Goal: Information Seeking & Learning: Compare options

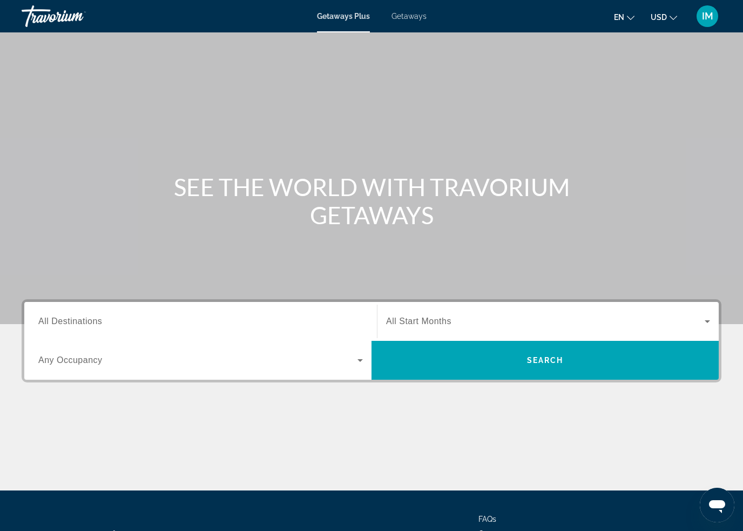
click at [84, 322] on span "All Destinations" at bounding box center [70, 321] width 64 height 9
click at [84, 322] on input "Destination All Destinations" at bounding box center [200, 322] width 325 height 13
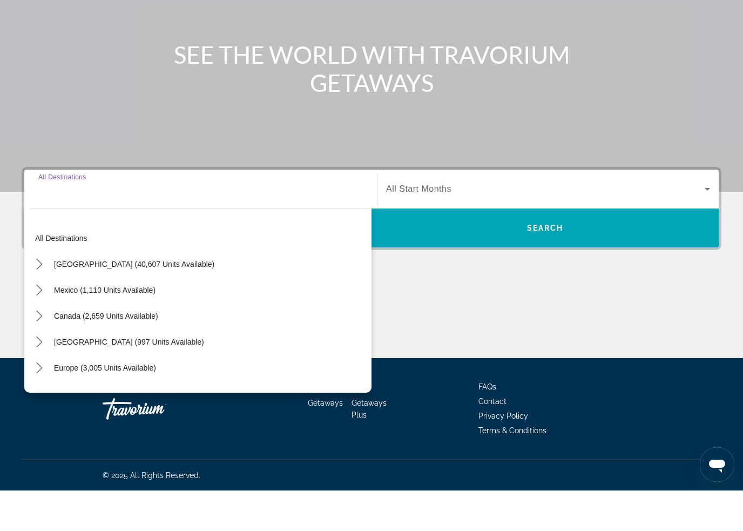
click at [40, 296] on mat-icon "Toggle United States (40,607 units available) submenu" at bounding box center [39, 305] width 19 height 19
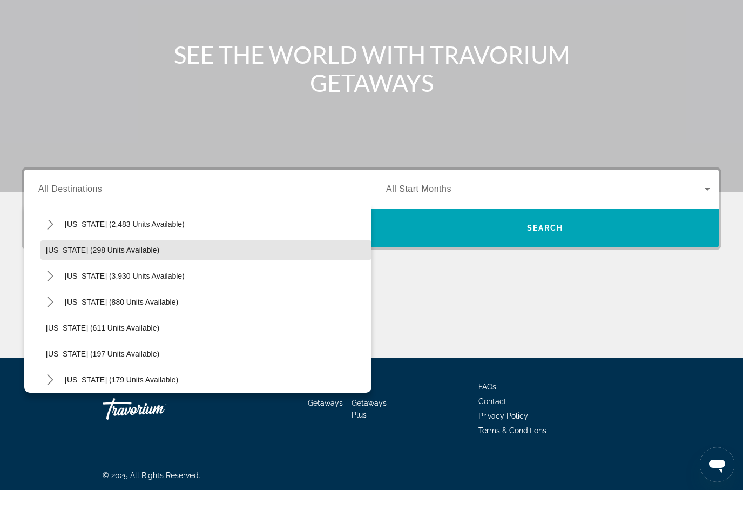
scroll to position [533, 0]
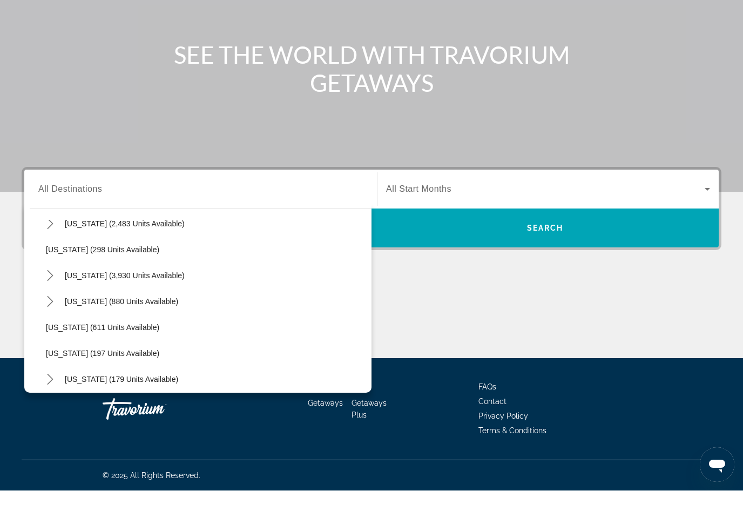
click at [52, 311] on icon "Toggle Nevada (3,930 units available) submenu" at bounding box center [50, 316] width 6 height 11
click at [85, 390] on span "Other (1,851 units available)" at bounding box center [105, 394] width 97 height 9
type input "**********"
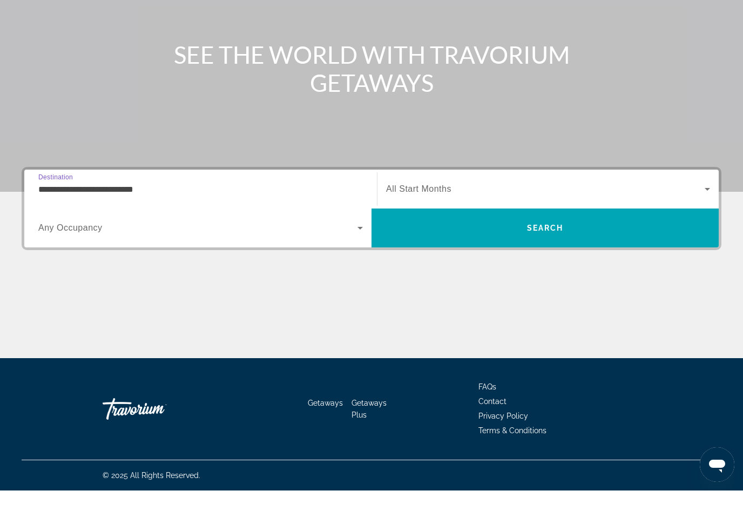
click at [512, 256] on span "Search" at bounding box center [545, 269] width 347 height 26
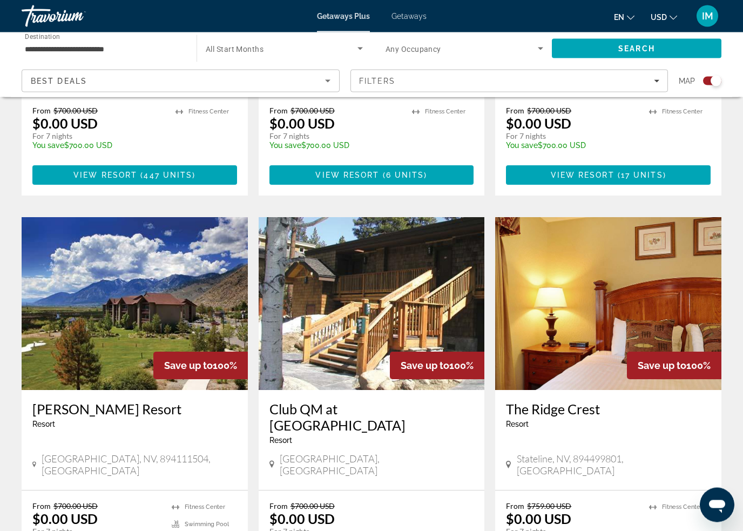
scroll to position [1068, 0]
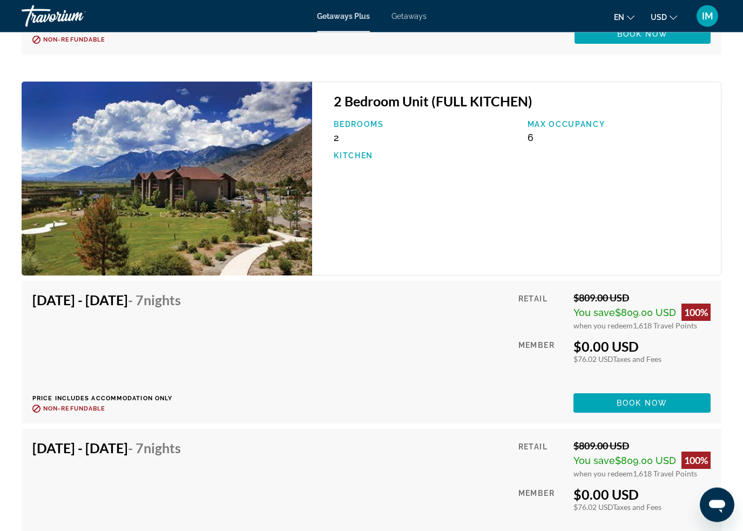
scroll to position [9091, 0]
click at [639, 403] on span "Book now" at bounding box center [642, 403] width 51 height 9
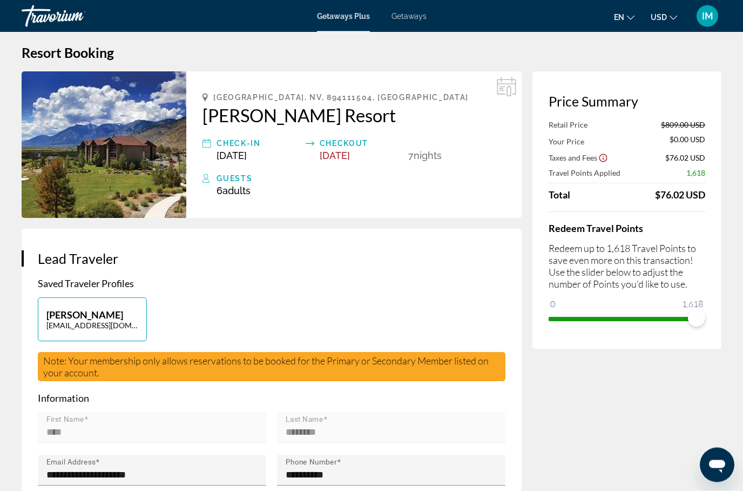
scroll to position [9, 0]
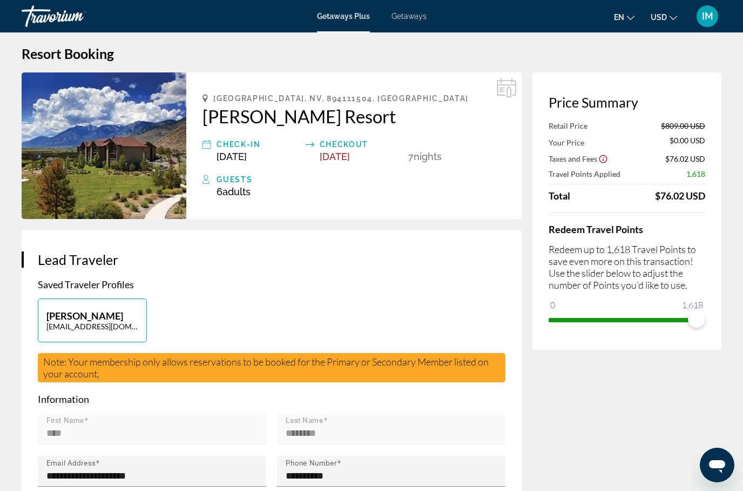
click at [420, 367] on span "Note: Your membership only allows reservations to be booked for the Primary or …" at bounding box center [266, 367] width 446 height 24
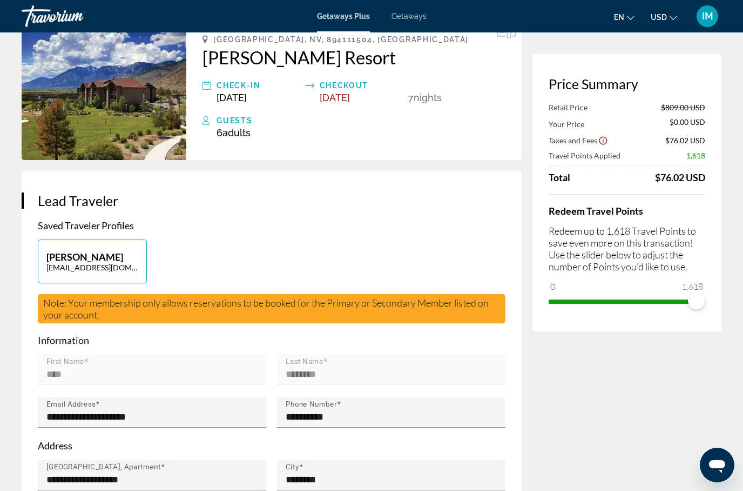
scroll to position [0, 0]
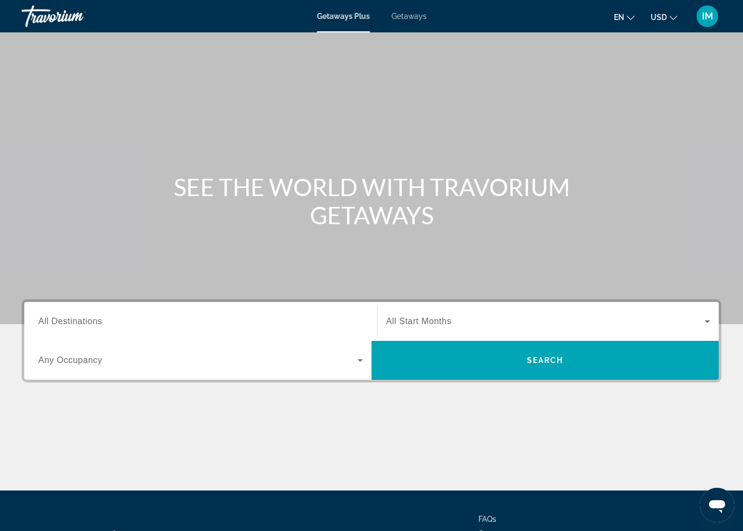
click at [95, 317] on span "All Destinations" at bounding box center [70, 321] width 64 height 9
click at [95, 317] on input "Destination All Destinations" at bounding box center [200, 322] width 325 height 13
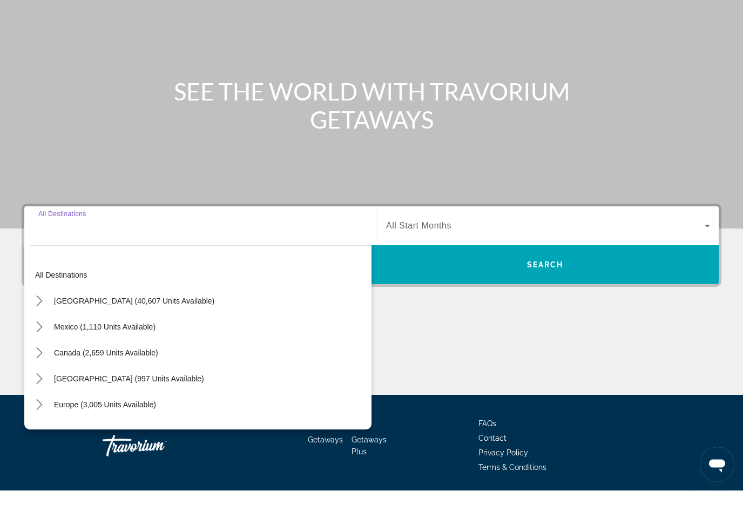
scroll to position [91, 0]
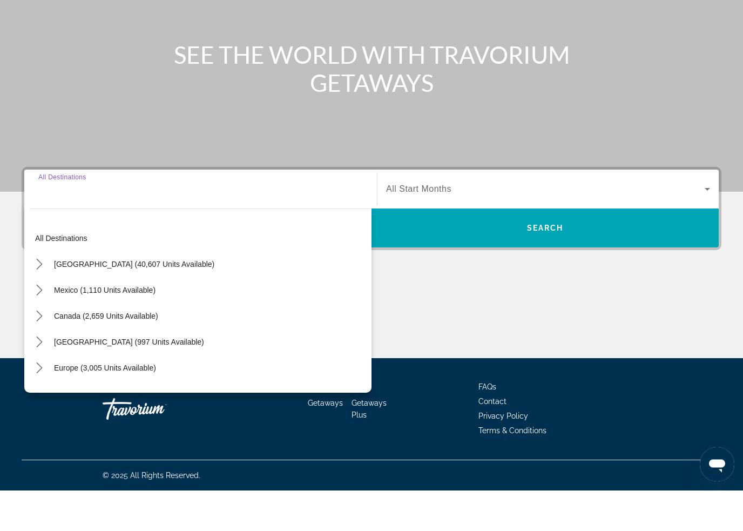
click at [44, 300] on icon "Toggle United States (40,607 units available) submenu" at bounding box center [39, 305] width 11 height 11
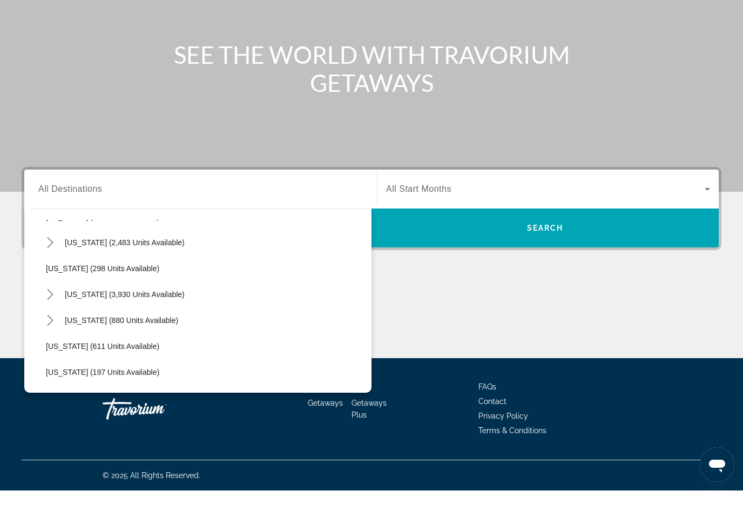
scroll to position [533, 0]
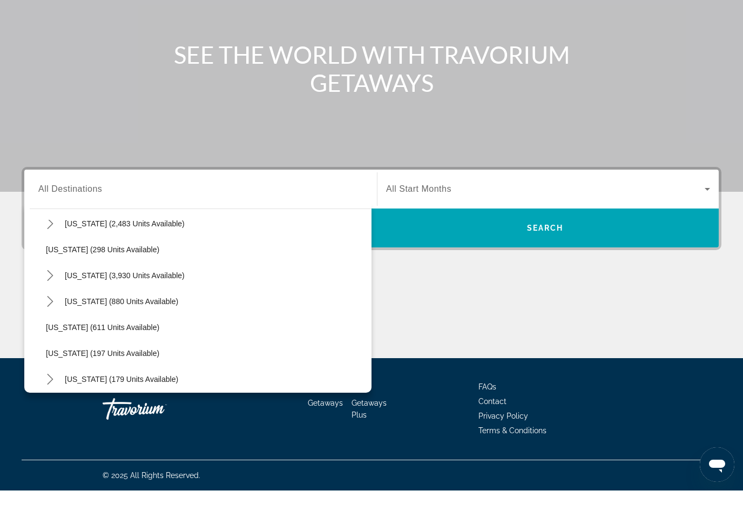
click at [51, 311] on icon "Toggle Nevada (3,930 units available) submenu" at bounding box center [50, 316] width 6 height 11
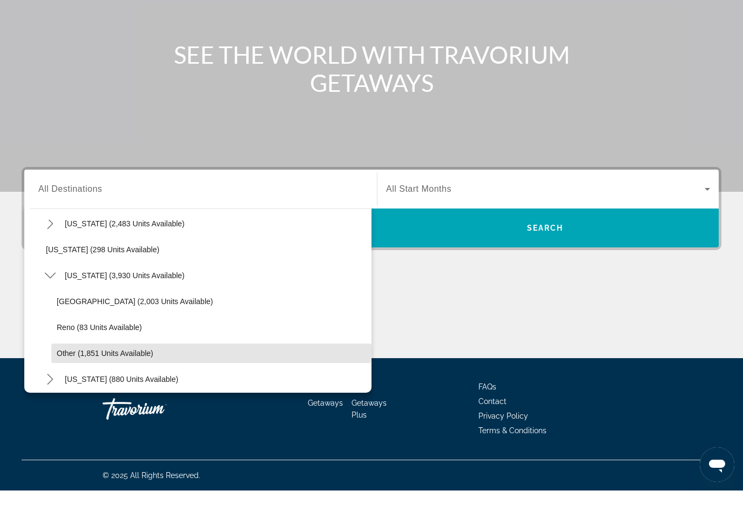
click at [84, 390] on span "Other (1,851 units available)" at bounding box center [105, 394] width 97 height 9
type input "**********"
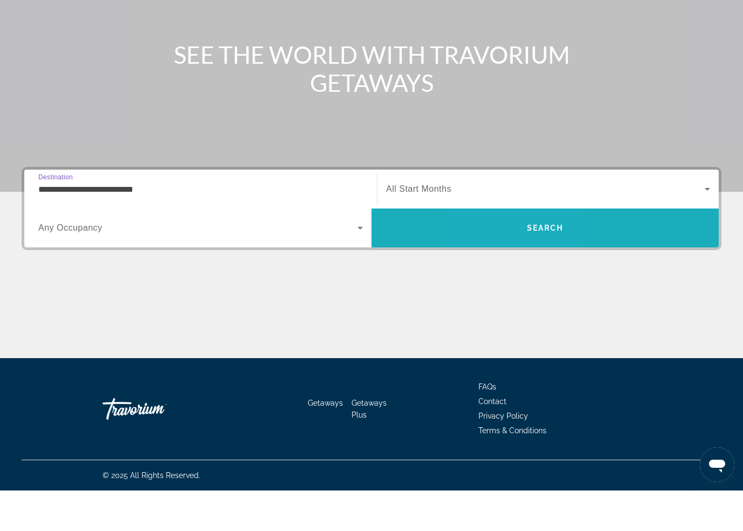
click at [514, 256] on span "Search" at bounding box center [545, 269] width 347 height 26
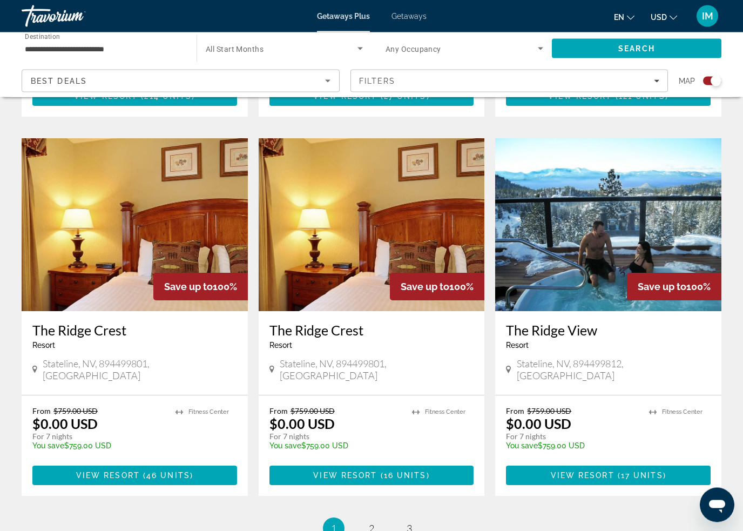
scroll to position [1518, 0]
click at [373, 522] on span "2" at bounding box center [371, 528] width 5 height 12
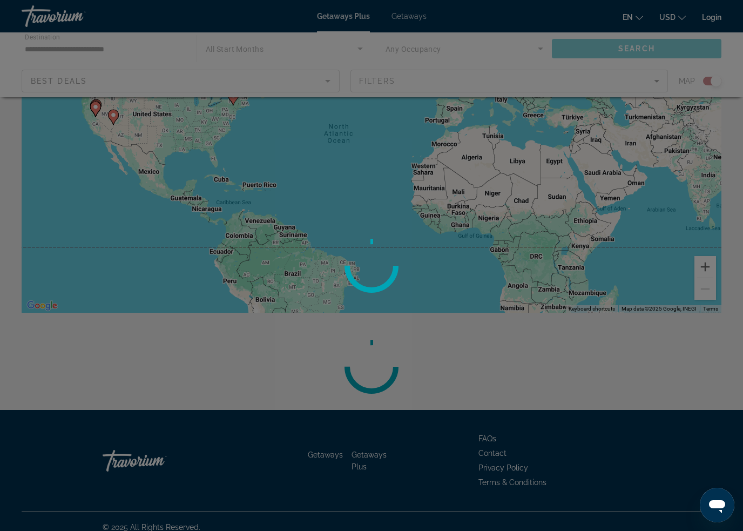
scroll to position [128, 0]
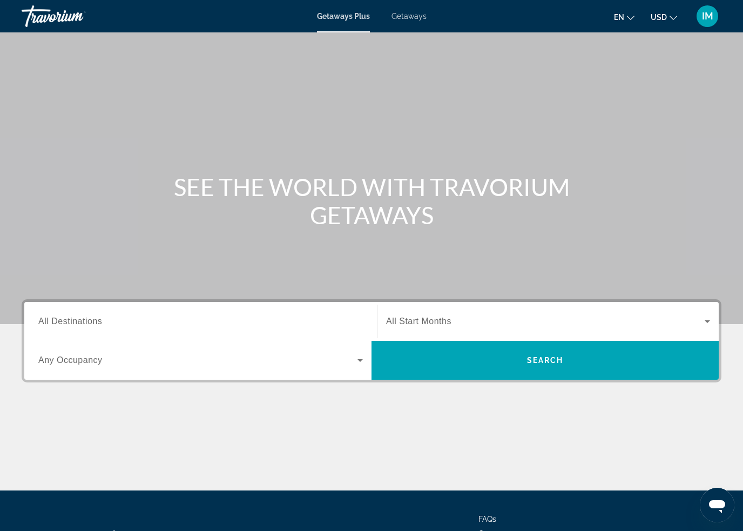
click at [86, 318] on span "All Destinations" at bounding box center [70, 321] width 64 height 9
click at [86, 318] on input "Destination All Destinations" at bounding box center [200, 322] width 325 height 13
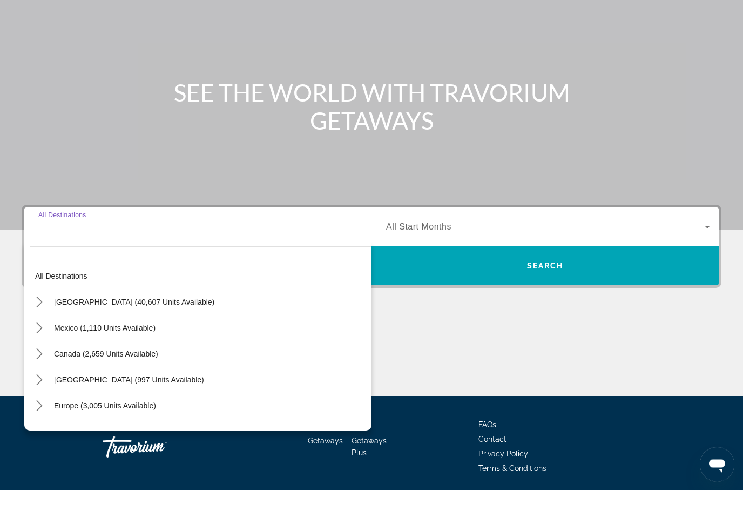
scroll to position [91, 0]
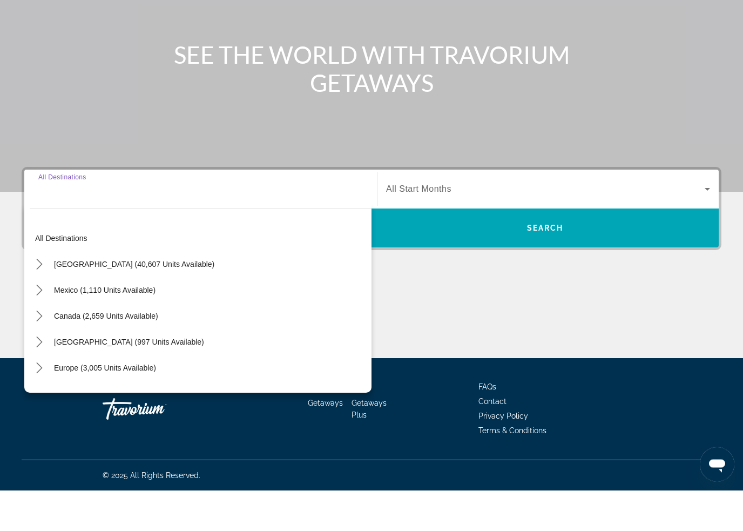
click at [39, 300] on icon "Toggle United States (40,607 units available) submenu" at bounding box center [39, 305] width 6 height 11
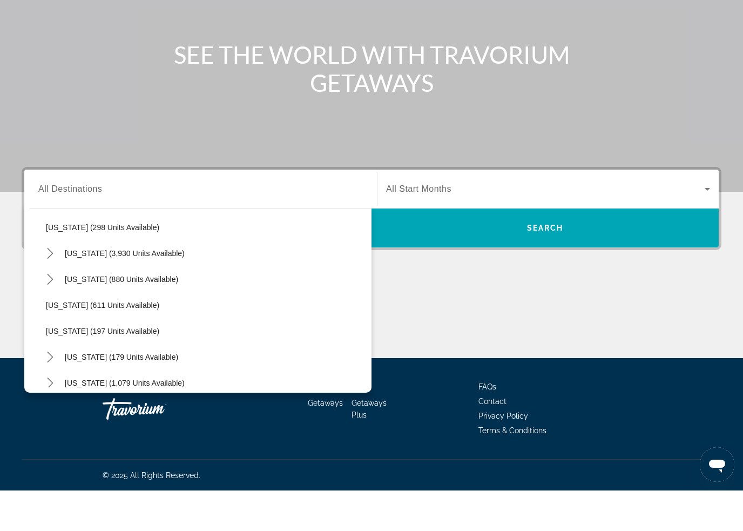
scroll to position [556, 0]
click at [53, 288] on icon "Toggle Nevada (3,930 units available) submenu" at bounding box center [50, 293] width 11 height 11
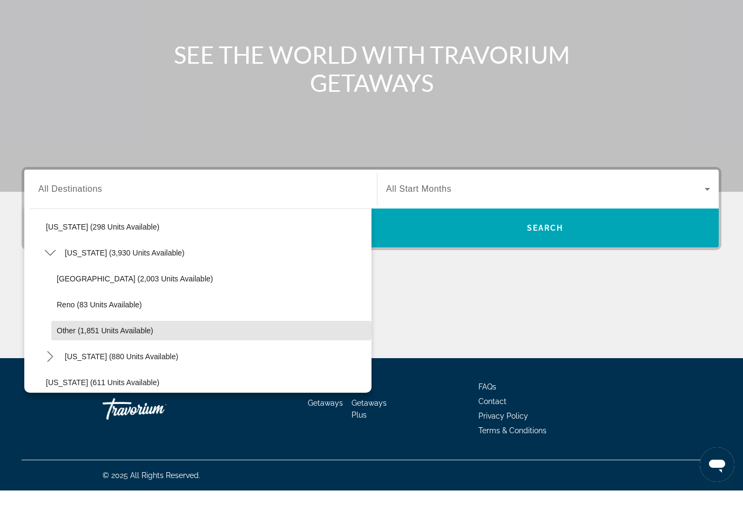
click at [99, 367] on span "Other (1,851 units available)" at bounding box center [105, 371] width 97 height 9
type input "**********"
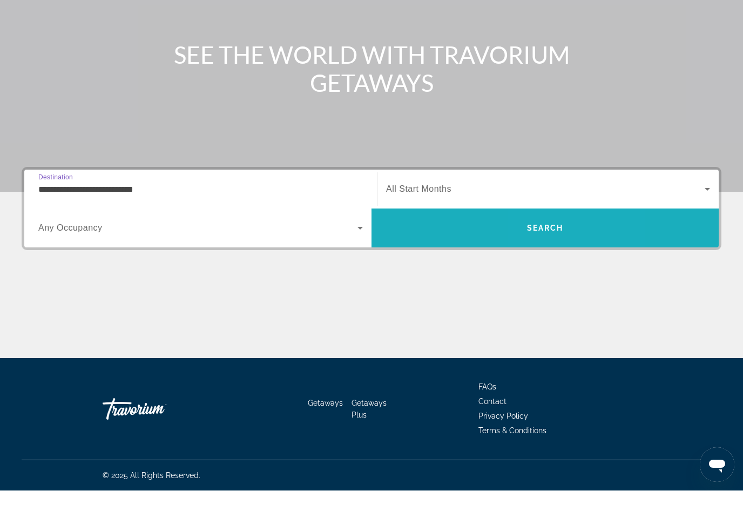
click at [552, 264] on span "Search" at bounding box center [545, 268] width 37 height 9
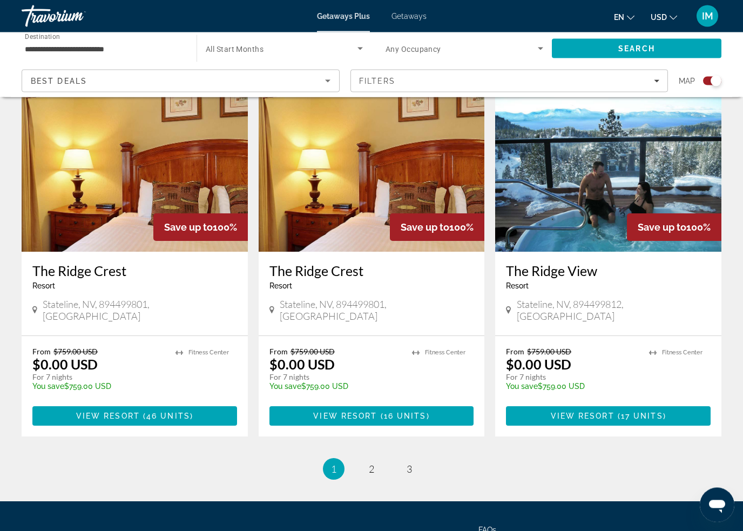
scroll to position [1578, 0]
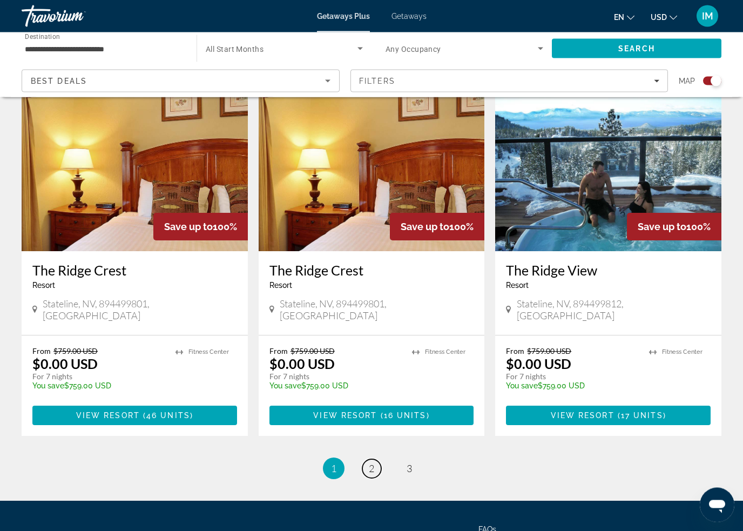
click at [376, 460] on link "page 2" at bounding box center [372, 469] width 19 height 19
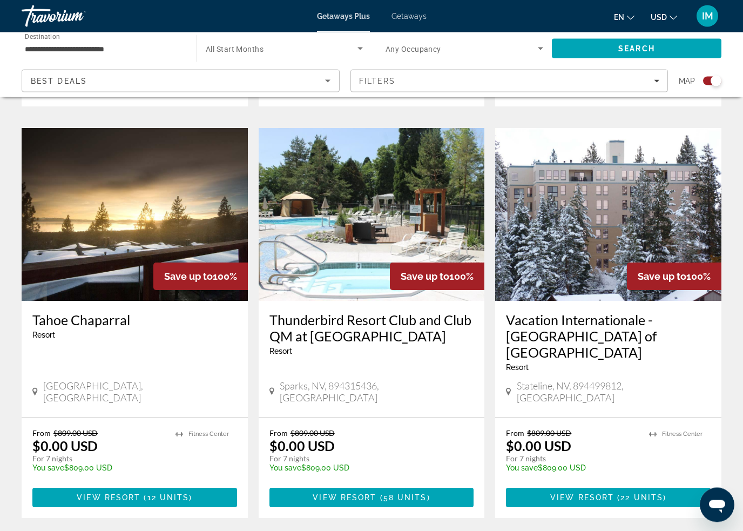
scroll to position [1561, 0]
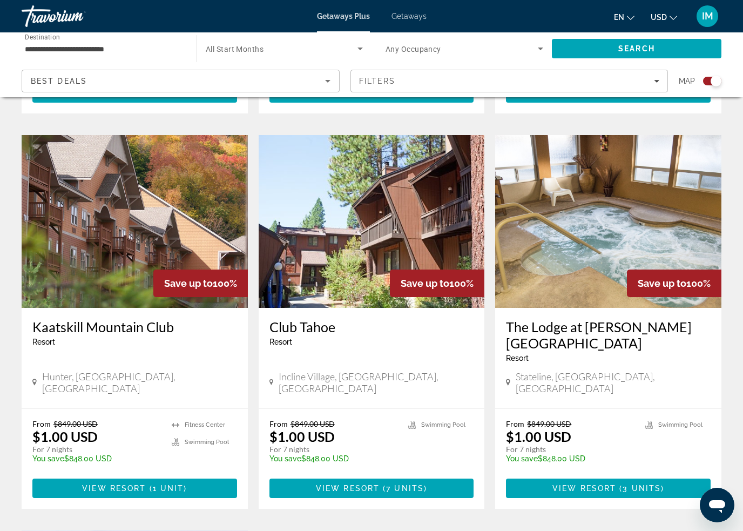
scroll to position [727, 0]
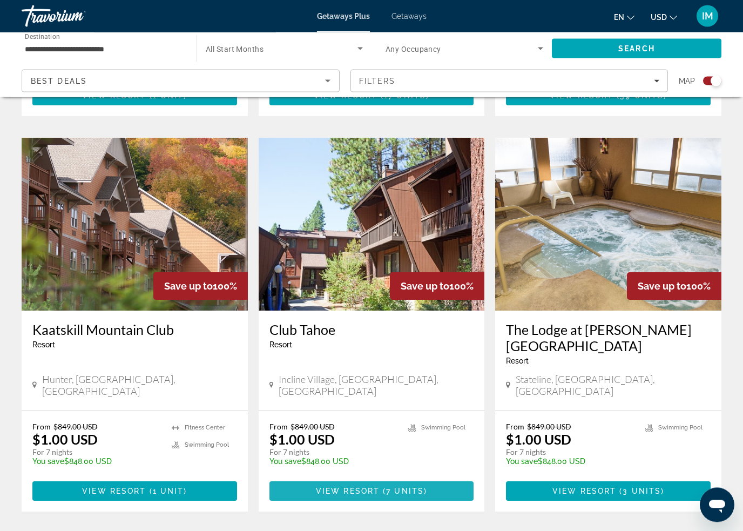
click at [389, 479] on span "Main content" at bounding box center [372, 492] width 205 height 26
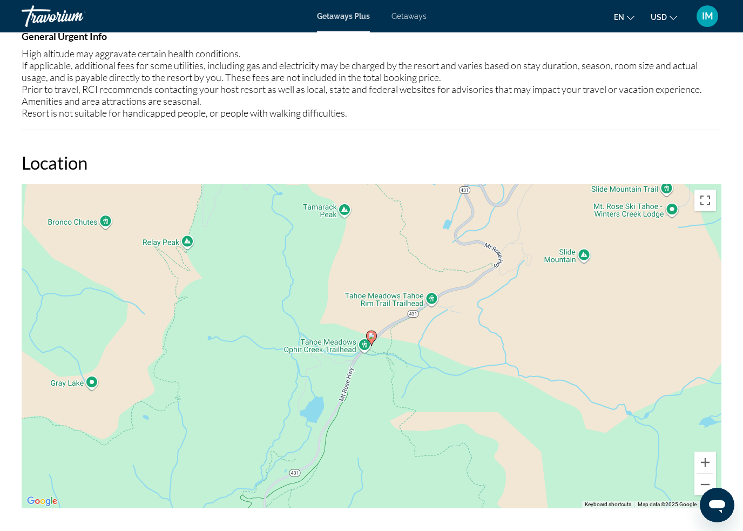
scroll to position [1389, 0]
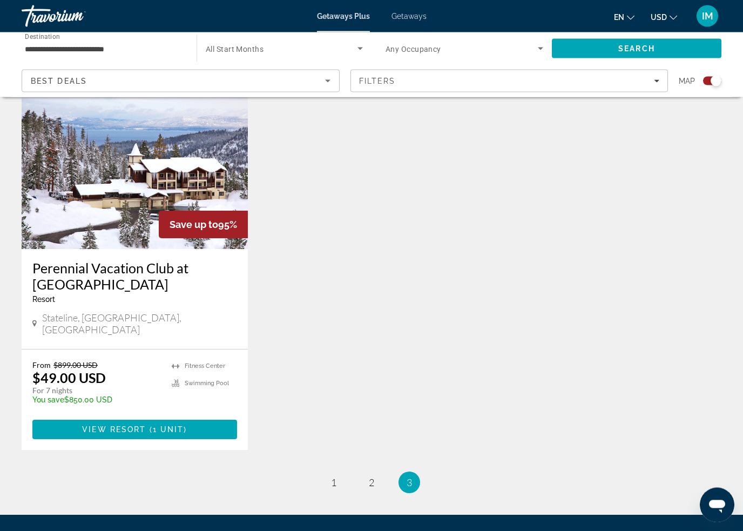
scroll to position [1184, 0]
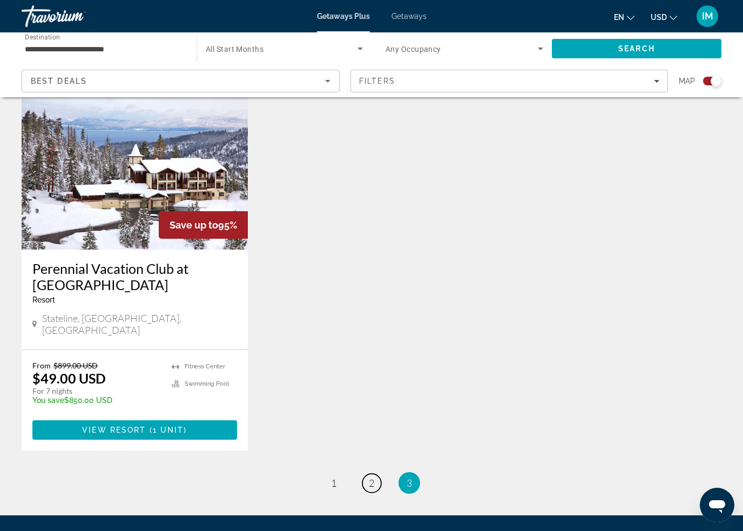
click at [374, 477] on span "2" at bounding box center [371, 483] width 5 height 12
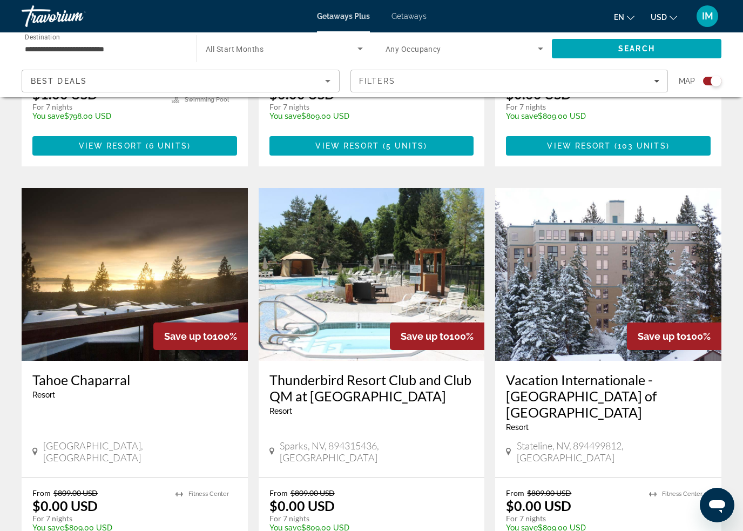
scroll to position [1487, 0]
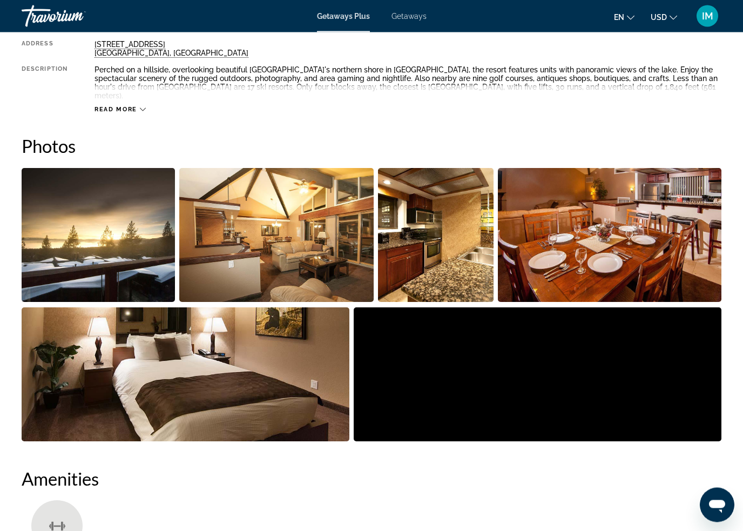
scroll to position [604, 0]
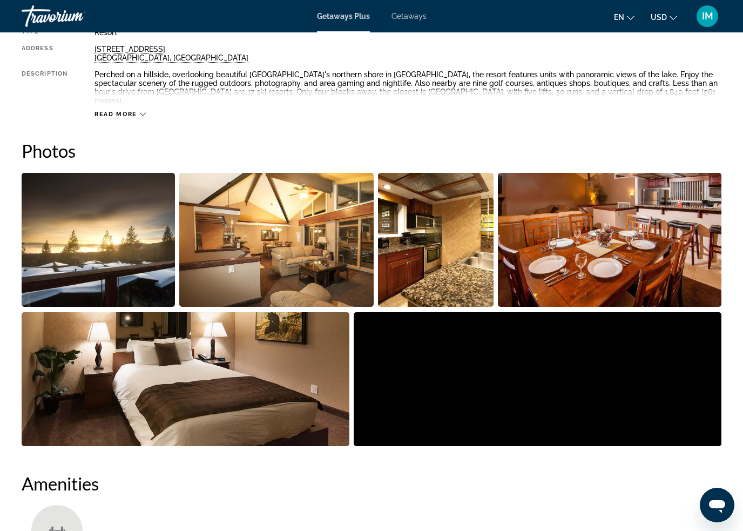
click at [144, 245] on img "Open full-screen image slider" at bounding box center [98, 240] width 153 height 134
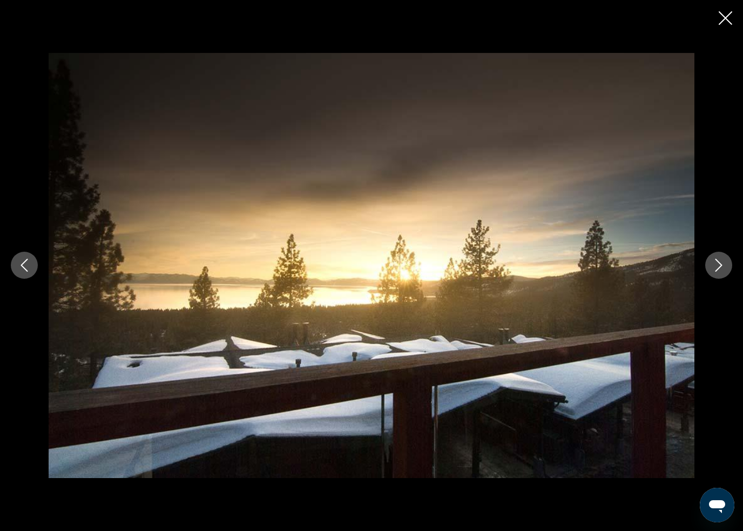
click at [708, 261] on button "Next image" at bounding box center [719, 265] width 27 height 27
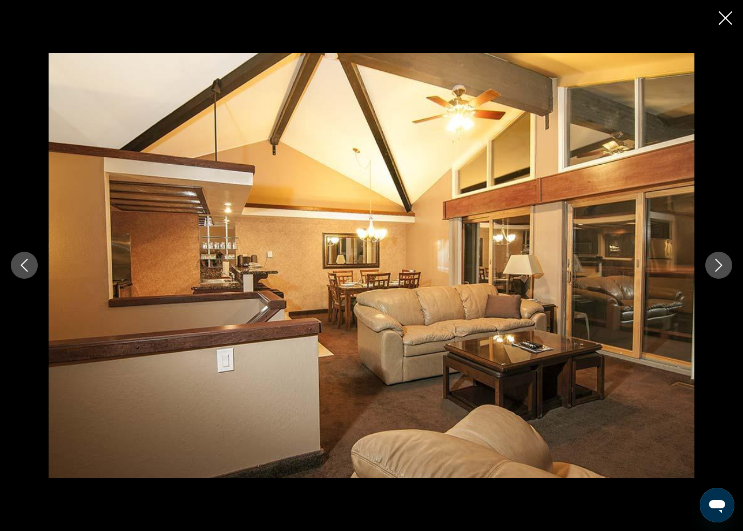
click at [711, 264] on button "Next image" at bounding box center [719, 265] width 27 height 27
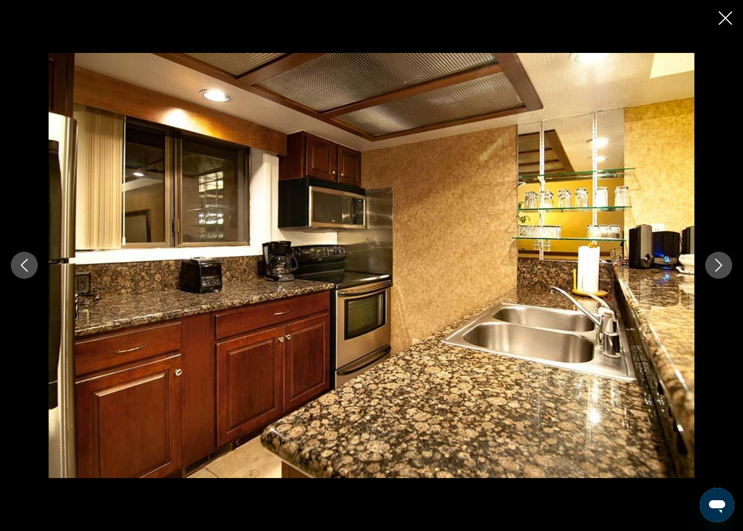
click at [706, 264] on button "Next image" at bounding box center [719, 265] width 27 height 27
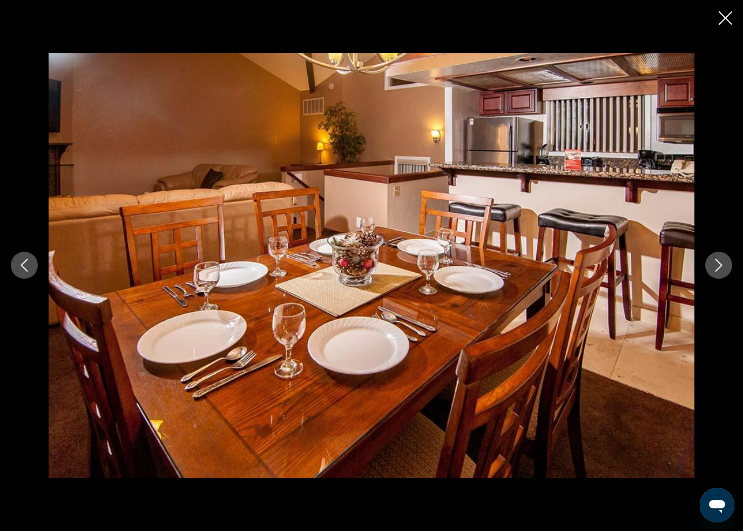
click at [702, 266] on div "prev next" at bounding box center [371, 265] width 743 height 425
click at [712, 264] on button "Next image" at bounding box center [719, 265] width 27 height 27
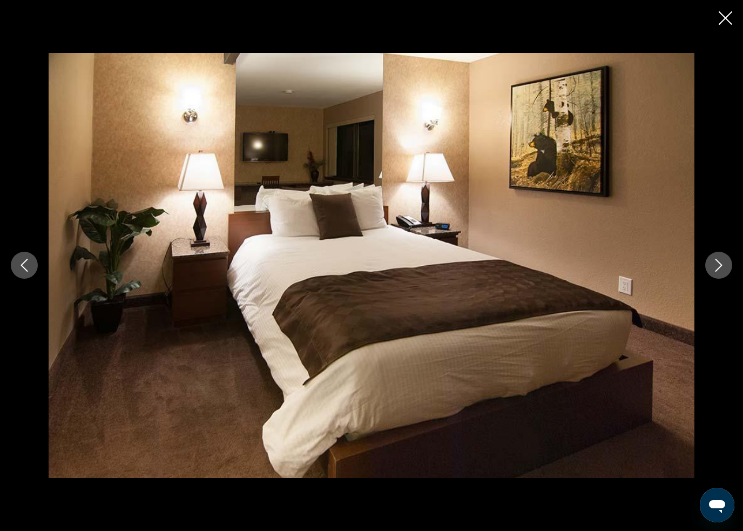
click at [708, 266] on button "Next image" at bounding box center [719, 265] width 27 height 27
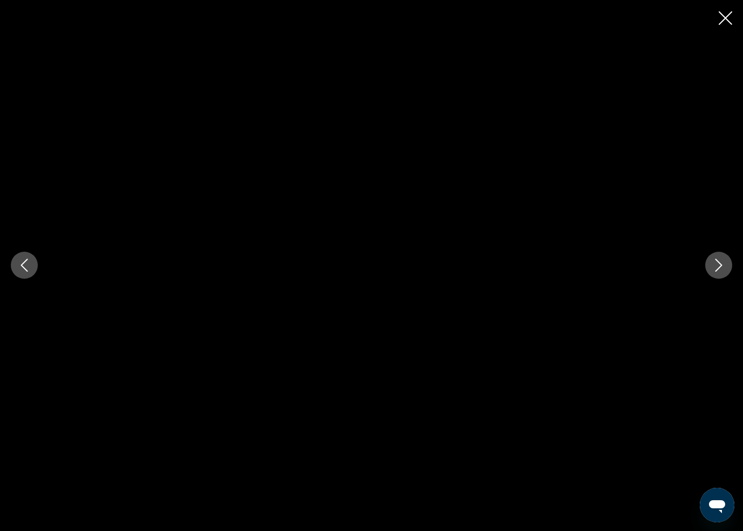
click at [708, 264] on button "Next image" at bounding box center [719, 265] width 27 height 27
click at [719, 263] on icon "Next image" at bounding box center [719, 265] width 7 height 13
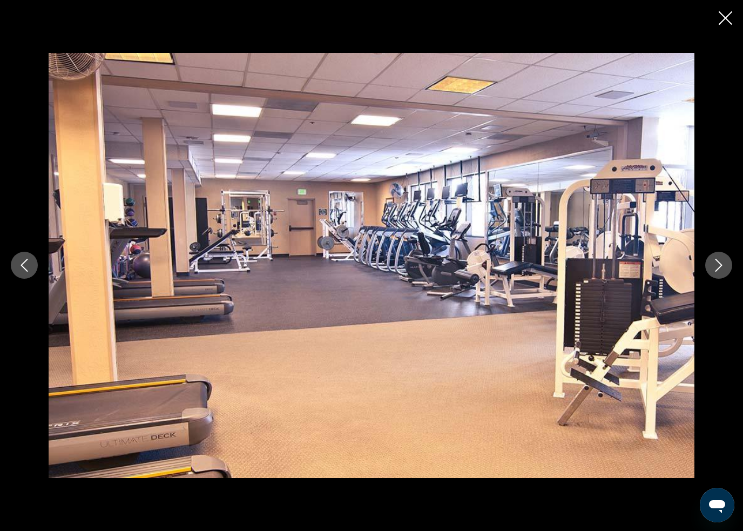
click at [718, 260] on icon "Next image" at bounding box center [719, 265] width 13 height 13
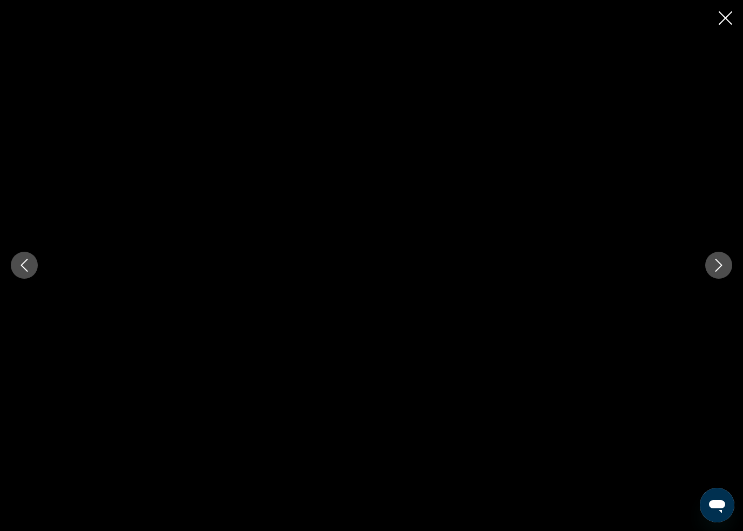
click at [713, 266] on icon "Next image" at bounding box center [719, 265] width 13 height 13
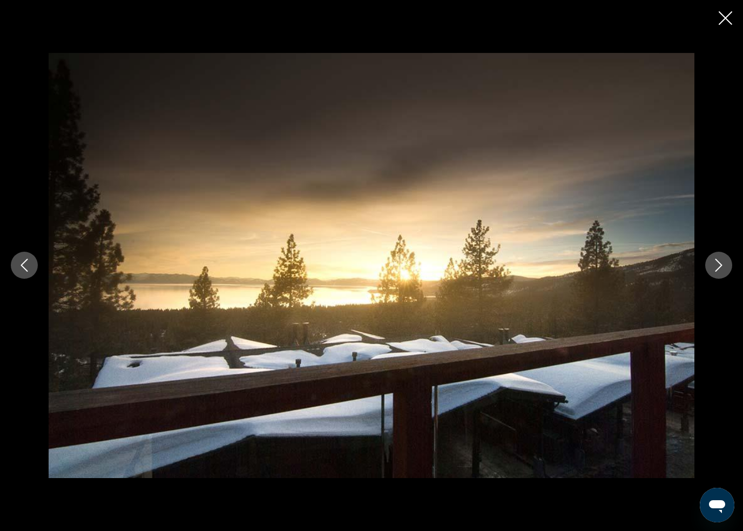
click at [721, 259] on icon "Next image" at bounding box center [719, 265] width 13 height 13
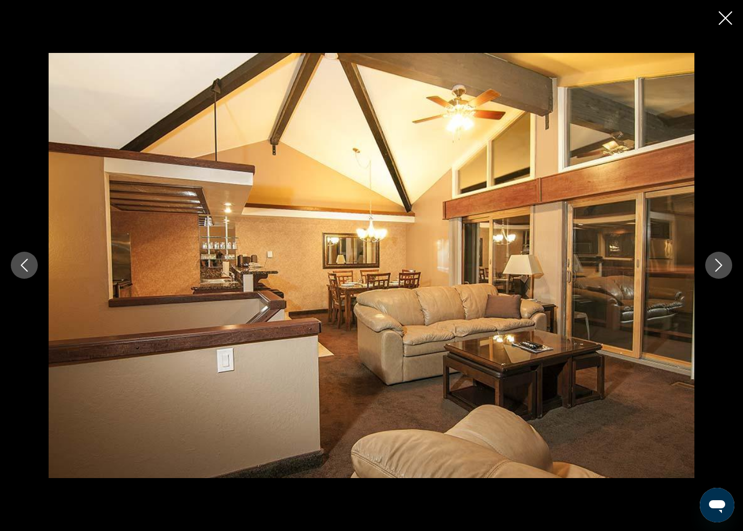
click at [712, 261] on button "Next image" at bounding box center [719, 265] width 27 height 27
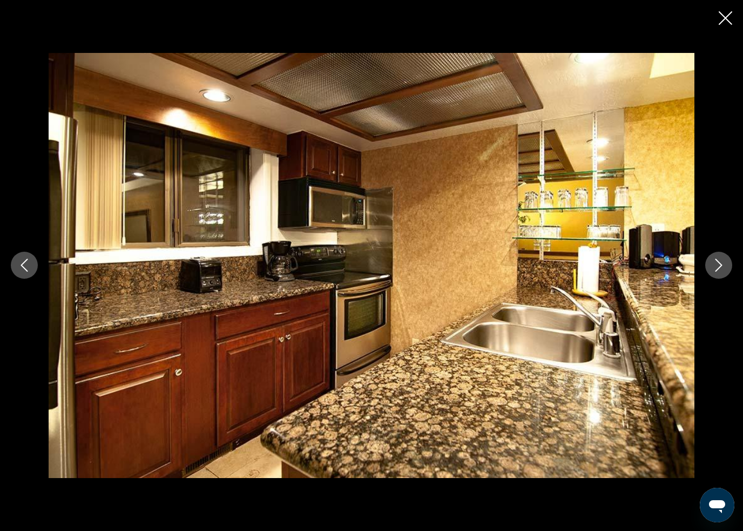
click at [726, 14] on icon "Close slideshow" at bounding box center [726, 18] width 14 height 14
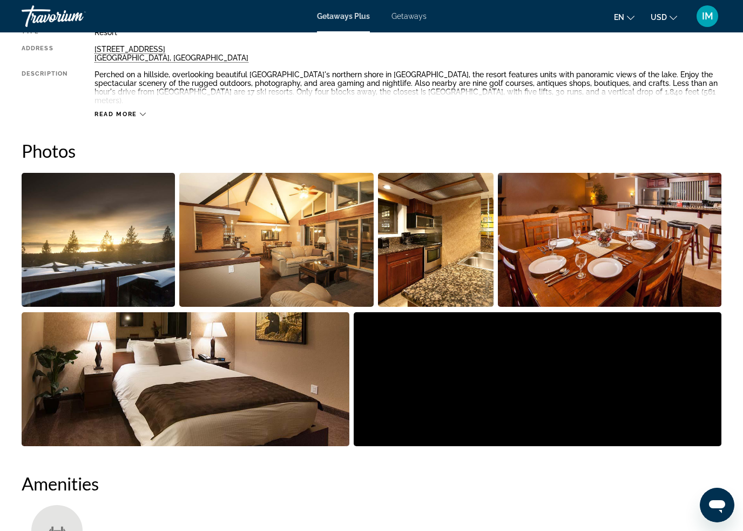
click at [140, 111] on icon "Main content" at bounding box center [143, 114] width 6 height 6
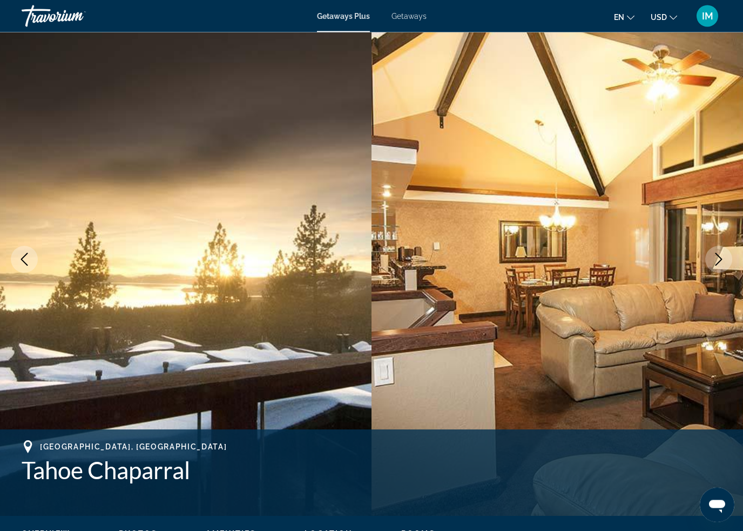
scroll to position [0, 0]
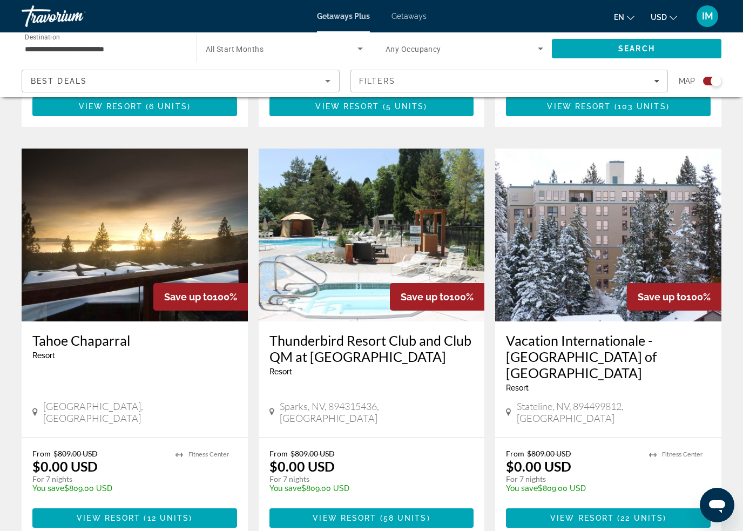
scroll to position [1555, 0]
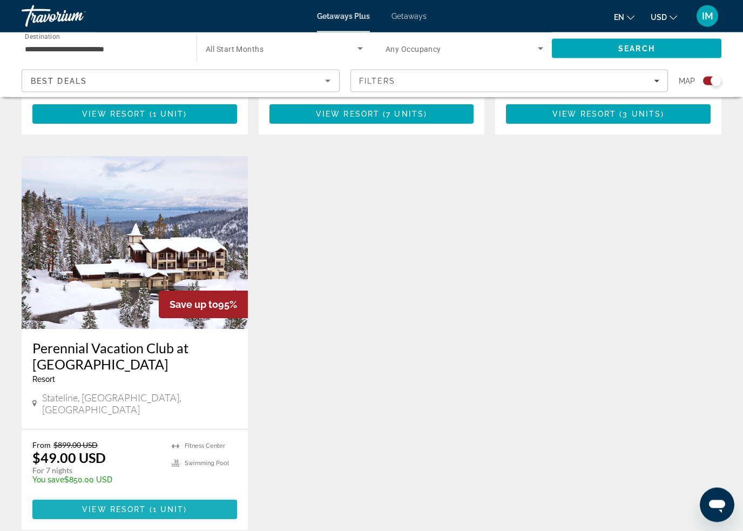
scroll to position [1105, 0]
click at [176, 497] on span "Main content" at bounding box center [134, 510] width 205 height 26
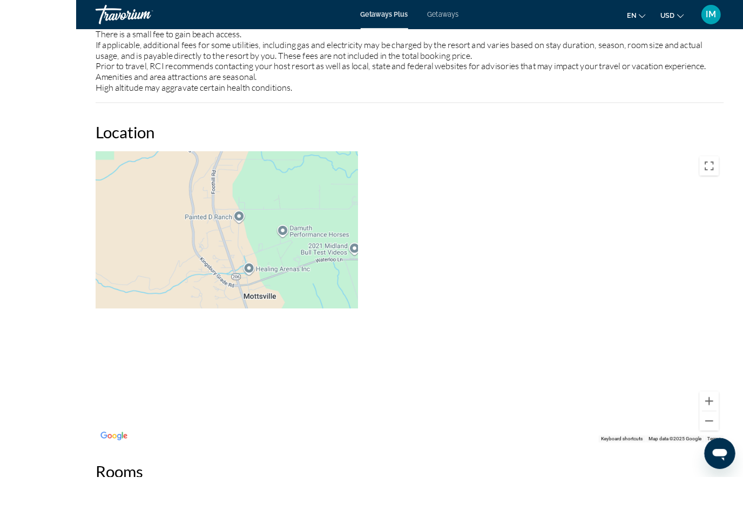
scroll to position [1310, 0]
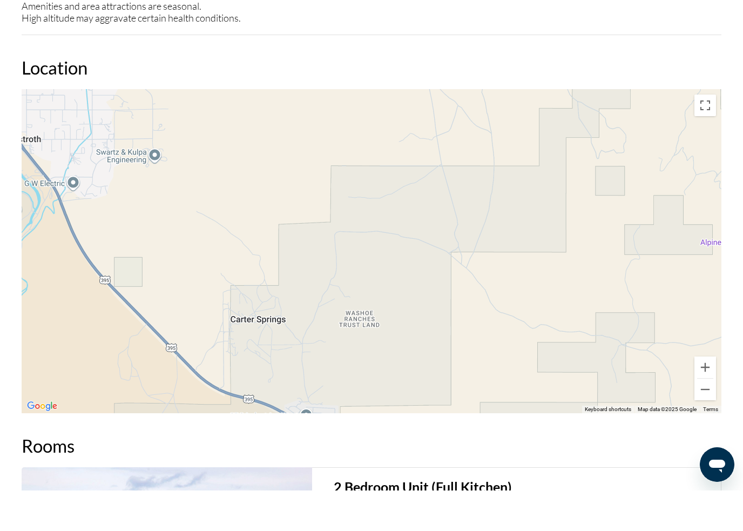
click at [709, 135] on button "Toggle fullscreen view" at bounding box center [706, 146] width 22 height 22
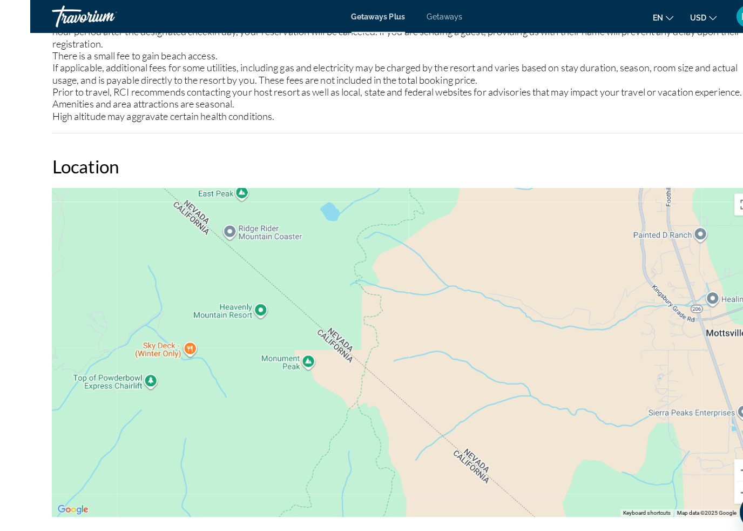
scroll to position [1253, 0]
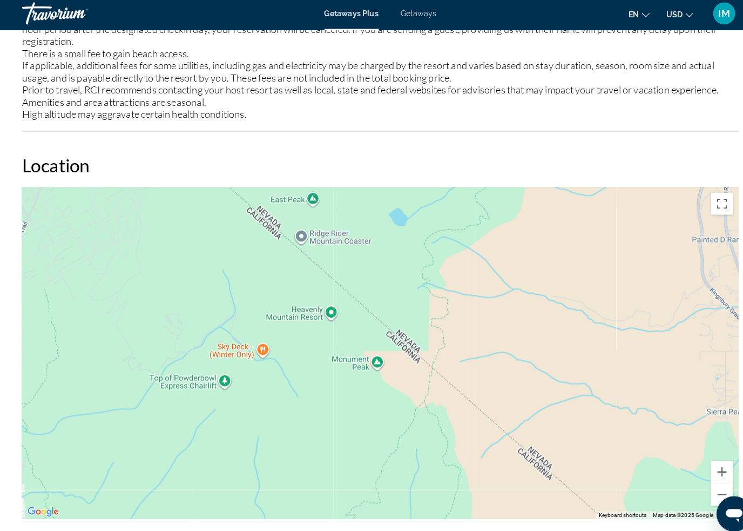
click at [707, 192] on button "Toggle fullscreen view" at bounding box center [706, 202] width 22 height 22
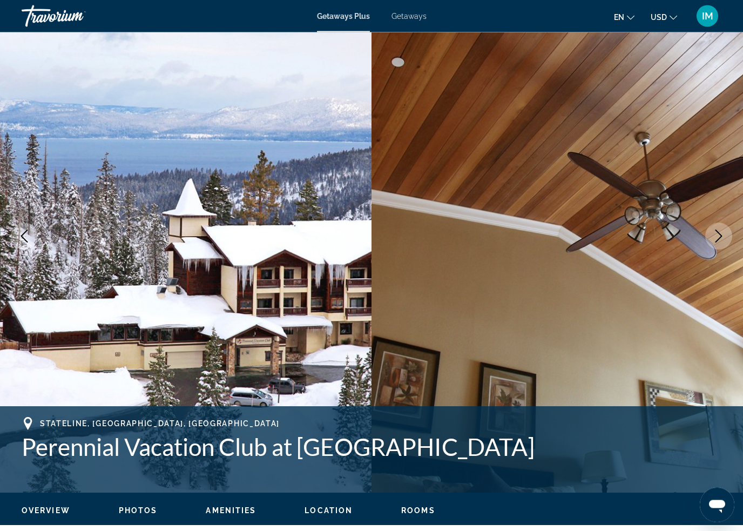
scroll to position [0, 0]
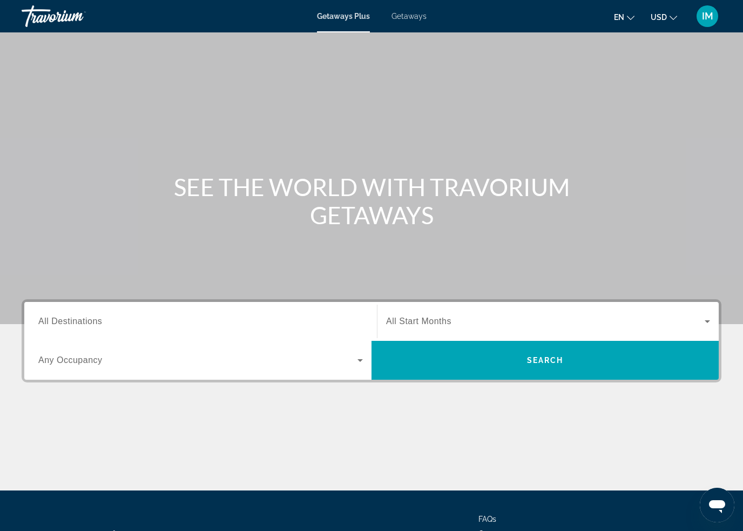
click at [83, 322] on span "All Destinations" at bounding box center [70, 321] width 64 height 9
click at [83, 322] on input "Destination All Destinations" at bounding box center [200, 322] width 325 height 13
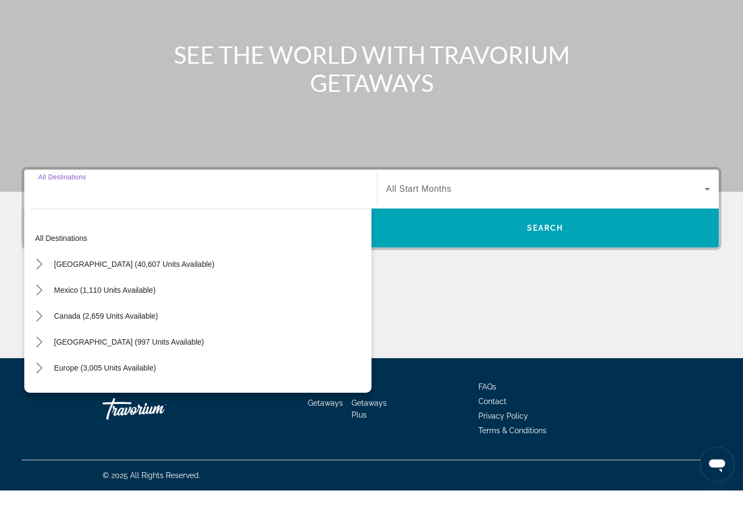
scroll to position [92, 0]
click at [45, 296] on mat-icon "Toggle United States (40,607 units available) submenu" at bounding box center [39, 305] width 19 height 19
click at [50, 377] on icon "Toggle California (1,833 units available) submenu" at bounding box center [50, 382] width 6 height 11
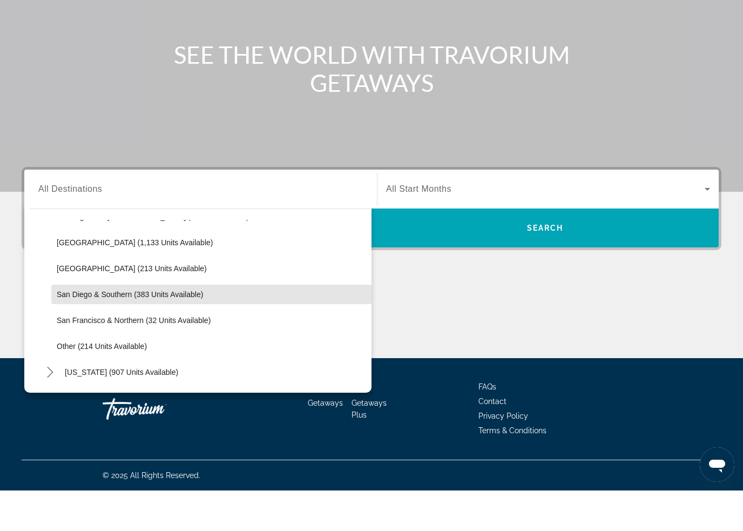
scroll to position [162, 0]
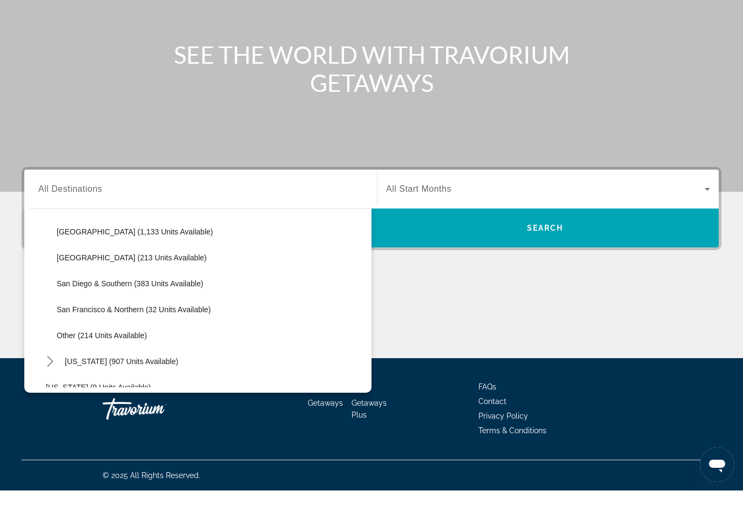
click at [134, 346] on span "San Francisco & Northern (32 units available)" at bounding box center [134, 350] width 154 height 9
type input "**********"
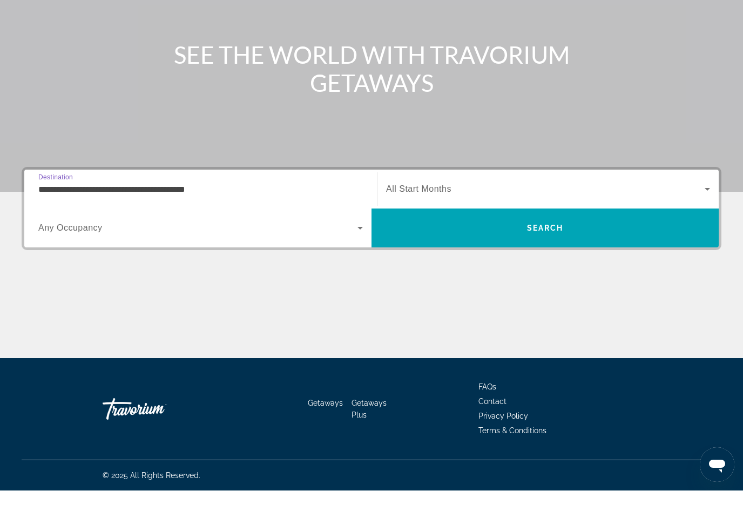
click at [545, 264] on span "Search" at bounding box center [545, 268] width 37 height 9
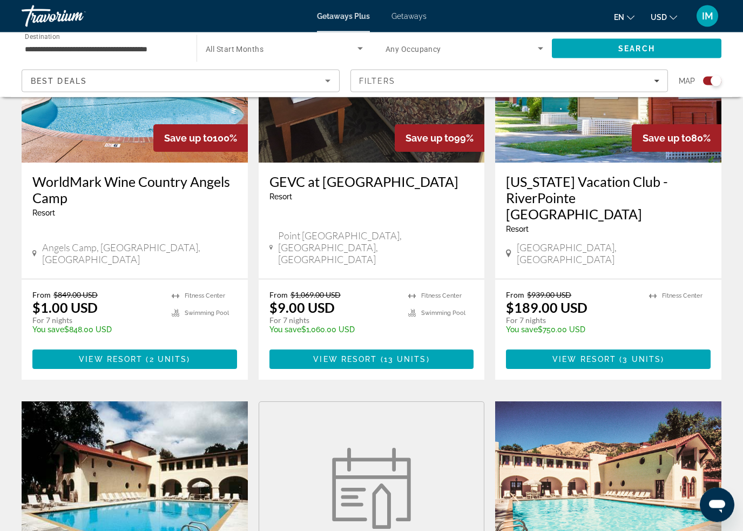
scroll to position [459, 0]
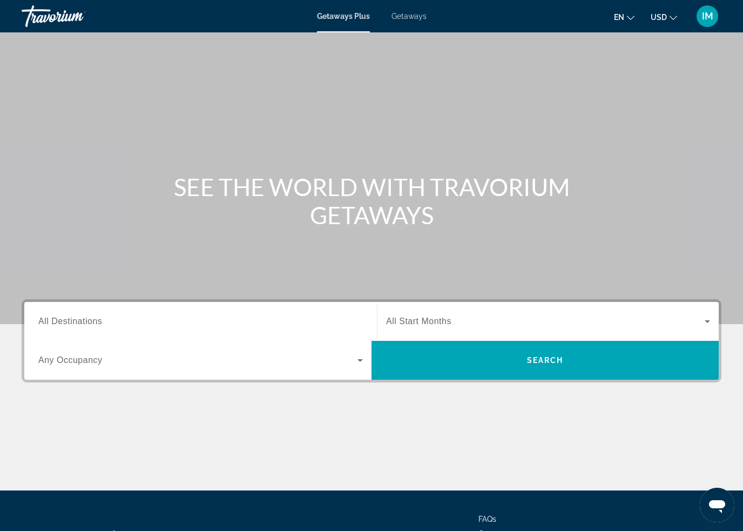
click at [98, 321] on span "All Destinations" at bounding box center [70, 321] width 64 height 9
click at [98, 321] on input "Destination All Destinations" at bounding box center [200, 322] width 325 height 13
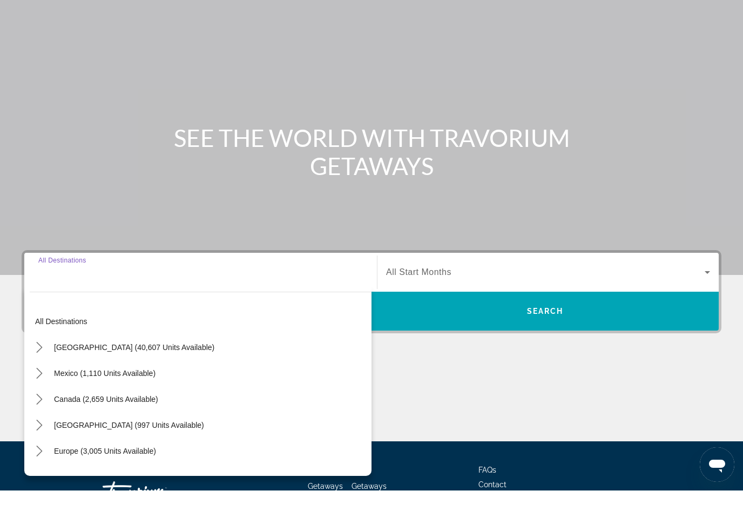
scroll to position [91, 0]
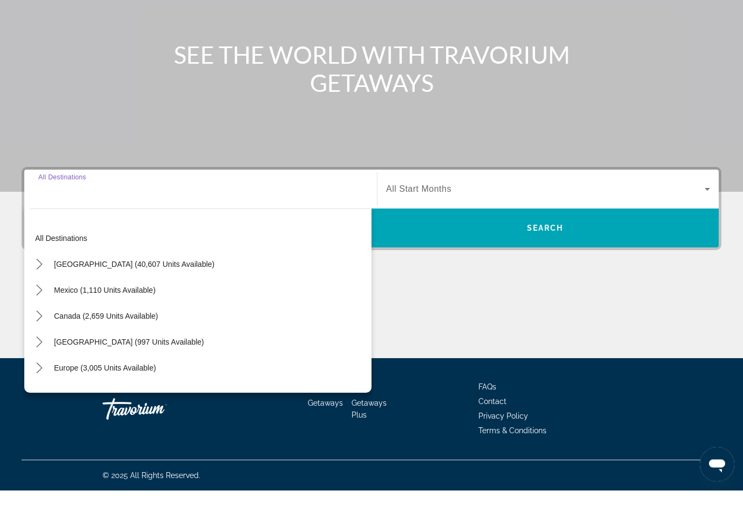
click at [43, 300] on icon "Toggle United States (40,607 units available) submenu" at bounding box center [39, 305] width 11 height 11
click at [49, 377] on icon "Toggle California (1,833 units available) submenu" at bounding box center [50, 382] width 6 height 11
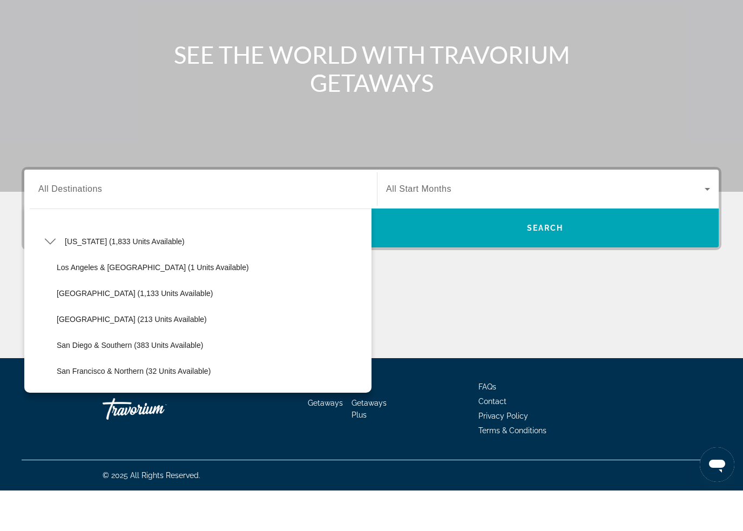
scroll to position [97, 0]
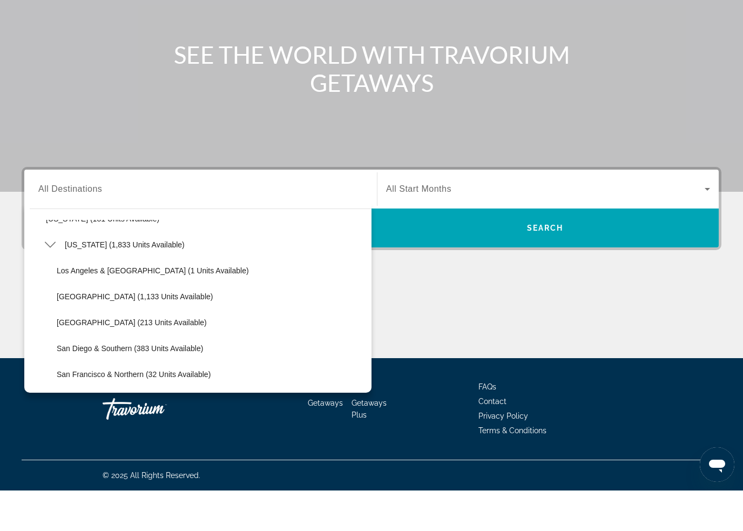
click at [93, 281] on span "California (1,833 units available)" at bounding box center [125, 285] width 120 height 9
type input "**********"
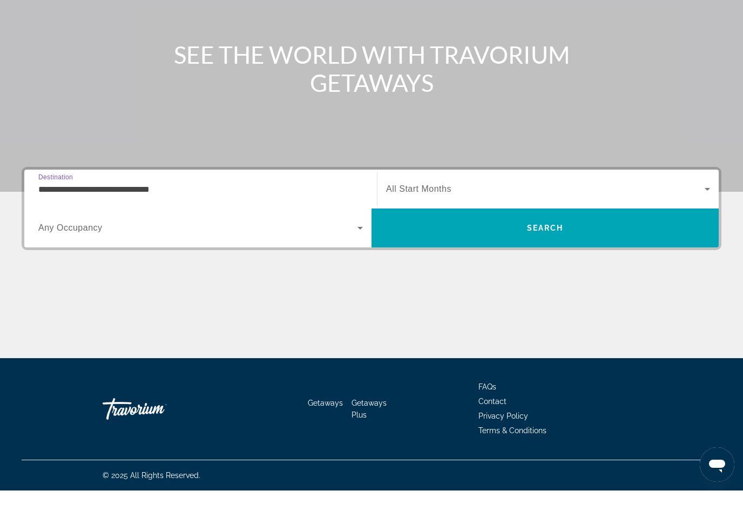
click at [545, 264] on span "Search" at bounding box center [545, 268] width 37 height 9
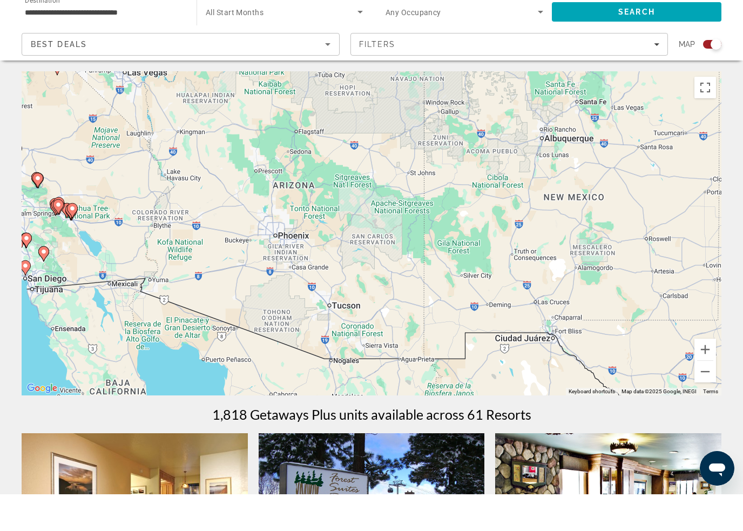
click at [706, 113] on button "Toggle fullscreen view" at bounding box center [706, 124] width 22 height 22
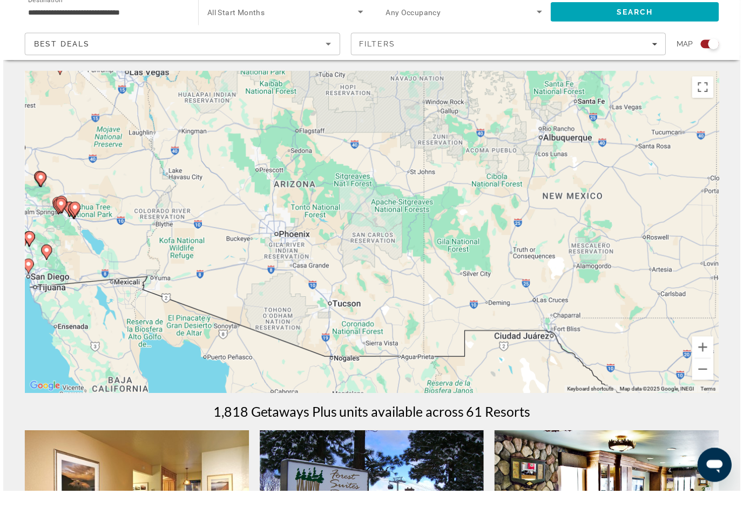
scroll to position [13, 0]
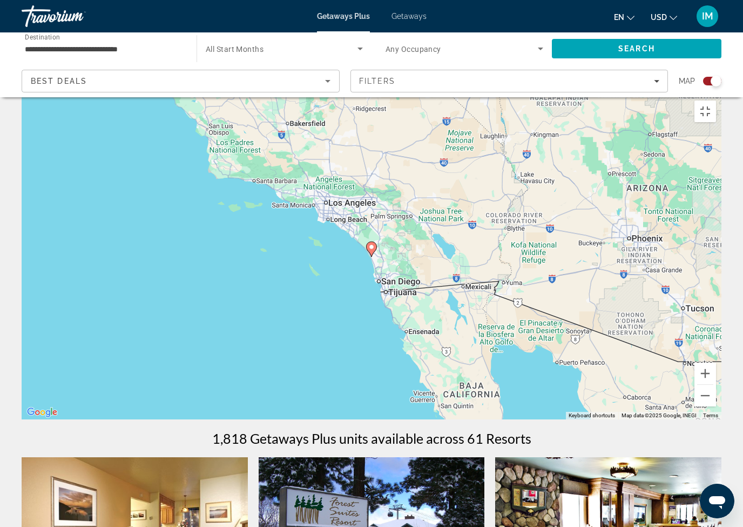
type input "**********"
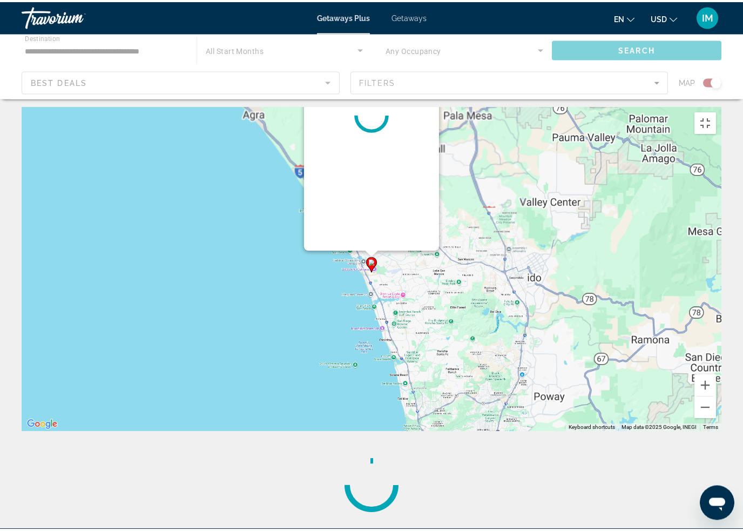
scroll to position [0, 0]
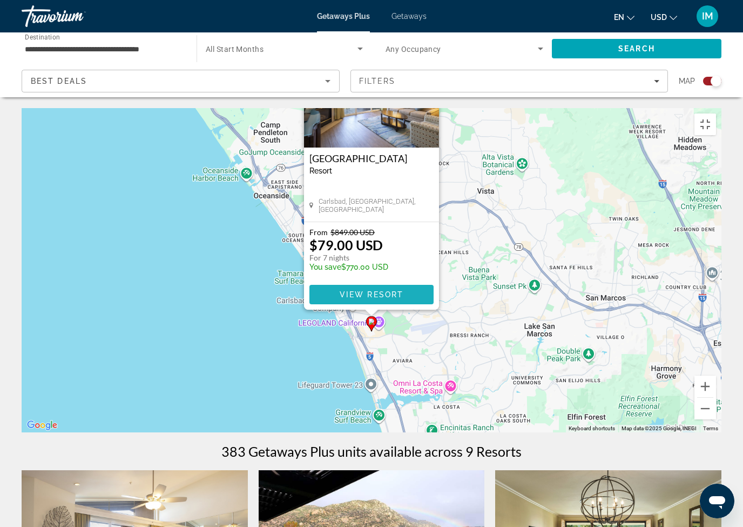
click at [352, 290] on span "View Resort" at bounding box center [372, 294] width 64 height 9
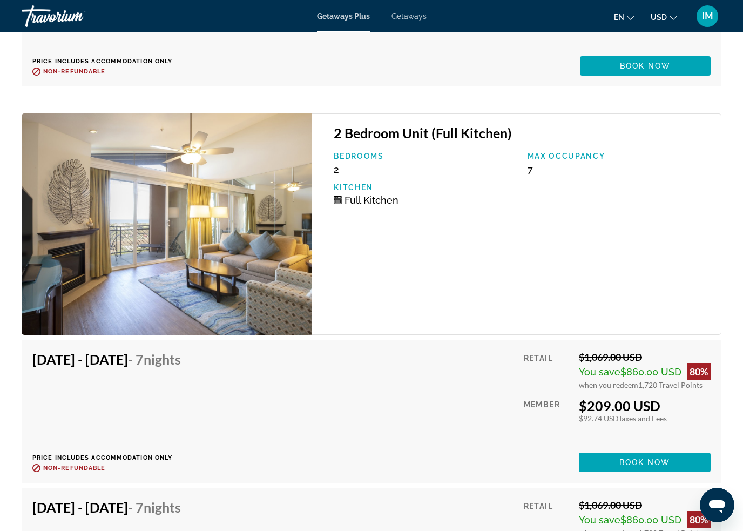
scroll to position [3370, 0]
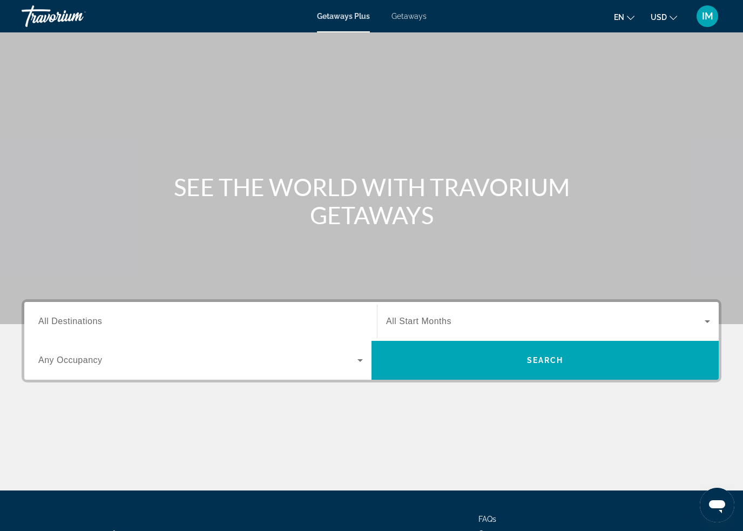
click at [417, 20] on span "Getaways" at bounding box center [409, 16] width 35 height 9
click at [90, 320] on span "All Destinations" at bounding box center [70, 321] width 64 height 9
click at [90, 320] on input "Destination All Destinations" at bounding box center [200, 322] width 325 height 13
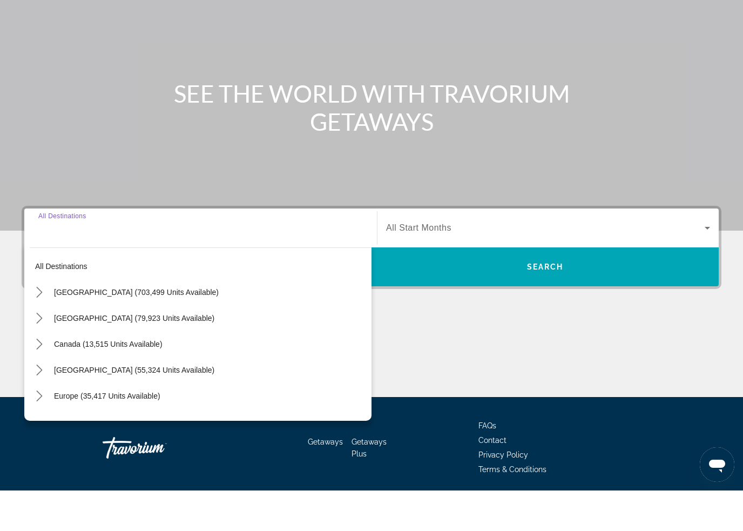
scroll to position [91, 0]
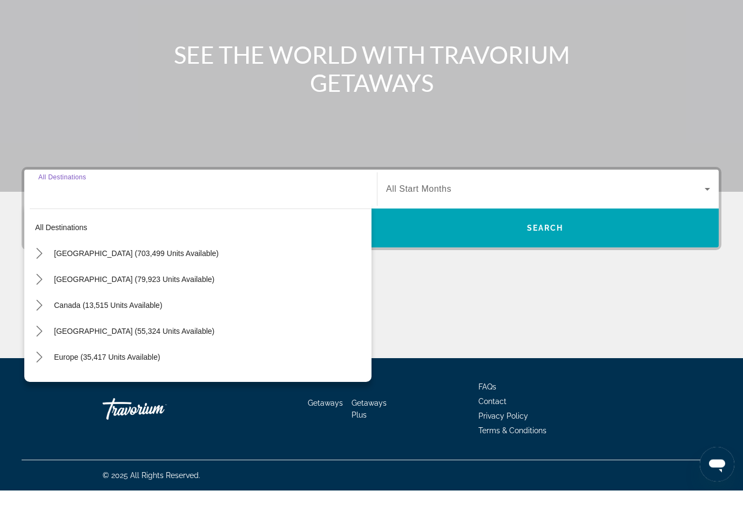
click at [37, 289] on icon "Toggle United States (703,499 units available) submenu" at bounding box center [39, 294] width 11 height 11
click at [53, 366] on icon "Toggle California (92,639 units available) submenu" at bounding box center [50, 371] width 11 height 11
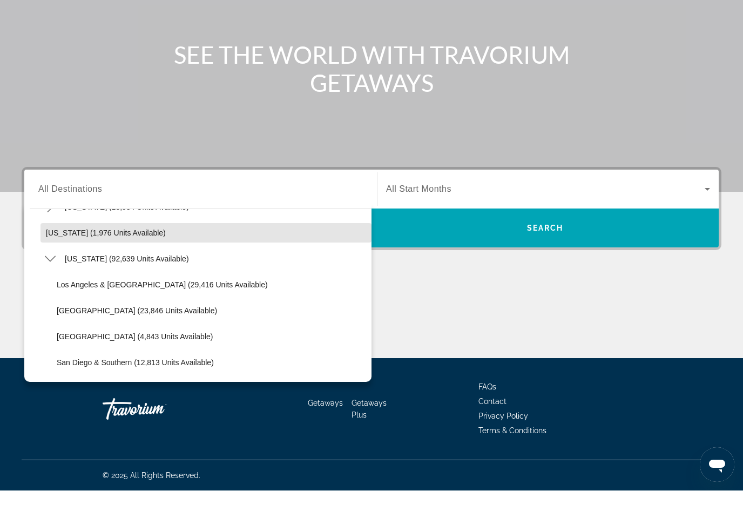
scroll to position [89, 0]
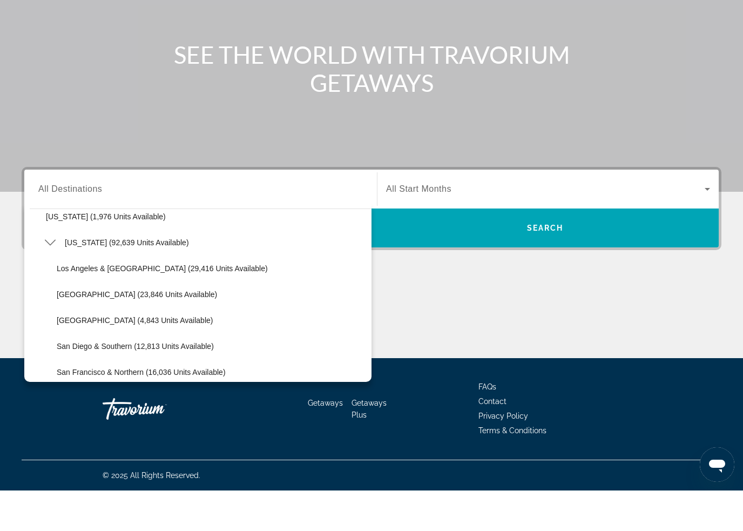
click at [149, 305] on span "Los Angeles & [GEOGRAPHIC_DATA] (29,416 units available)" at bounding box center [162, 309] width 211 height 9
type input "**********"
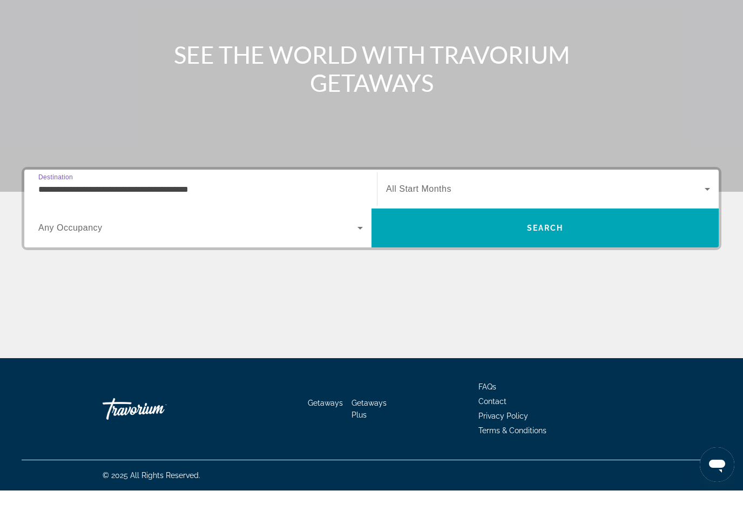
click at [514, 256] on span "Search" at bounding box center [545, 269] width 347 height 26
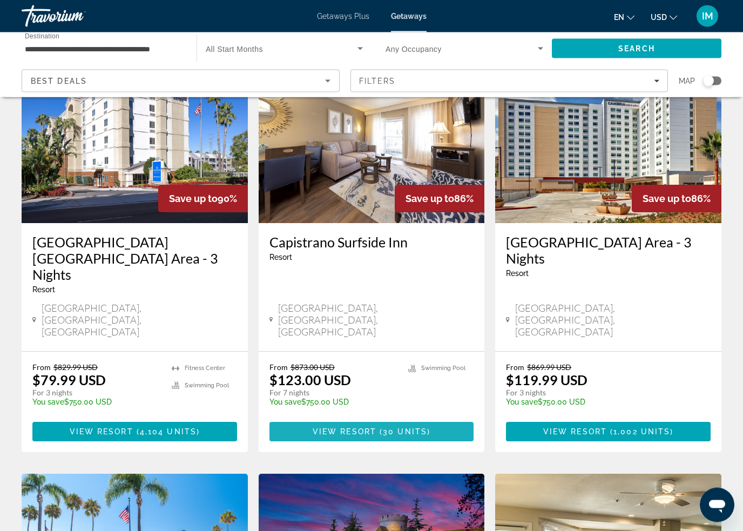
scroll to position [492, 0]
click at [393, 427] on span "30 units" at bounding box center [405, 431] width 44 height 9
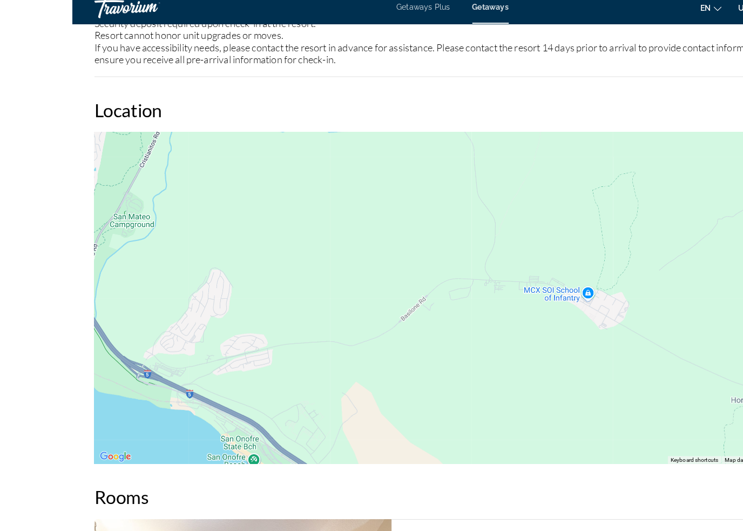
scroll to position [1529, 0]
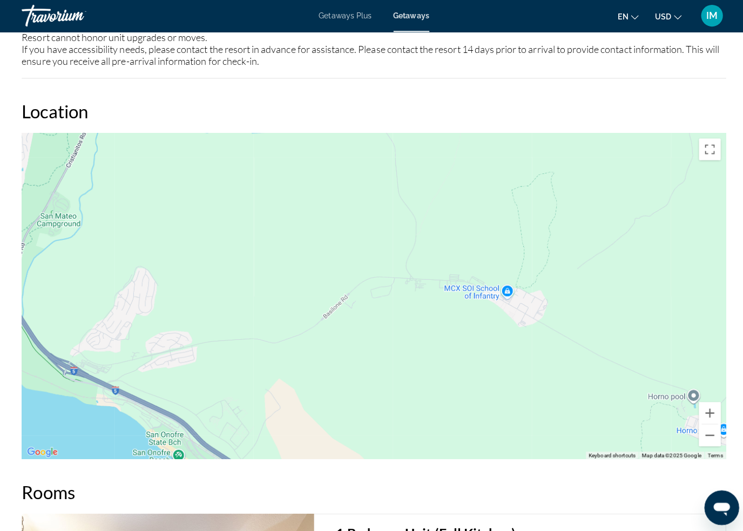
click at [712, 140] on button "Toggle fullscreen view" at bounding box center [706, 149] width 22 height 22
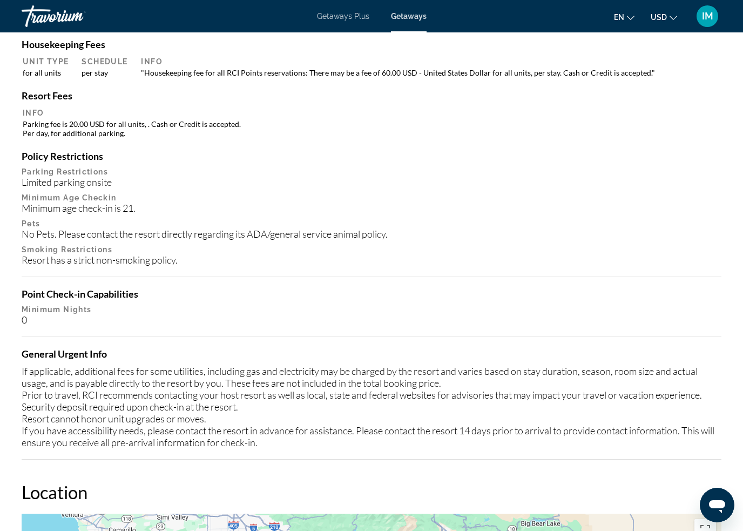
scroll to position [1148, 0]
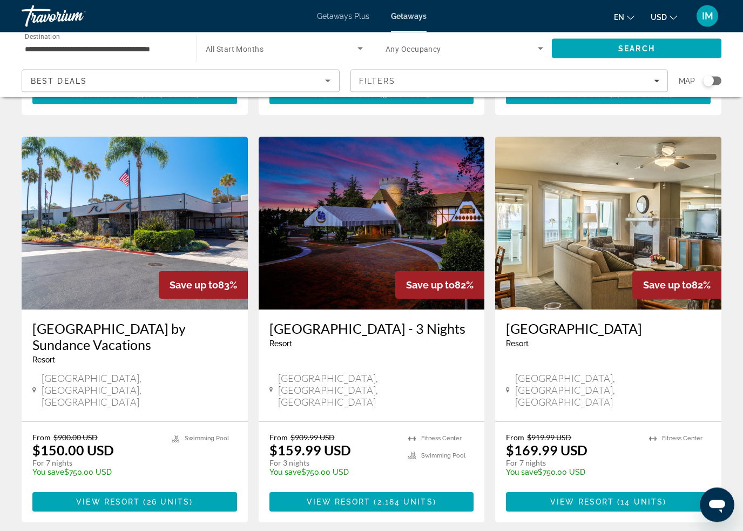
scroll to position [833, 0]
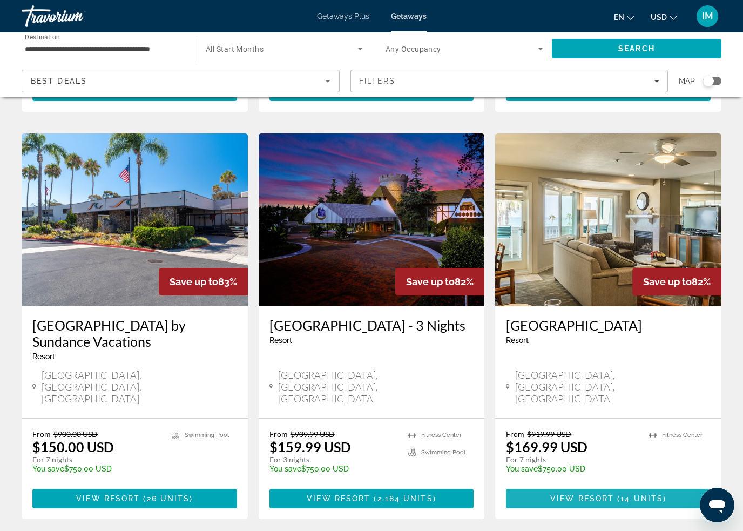
click at [615, 494] on span "Main content" at bounding box center [615, 498] width 3 height 9
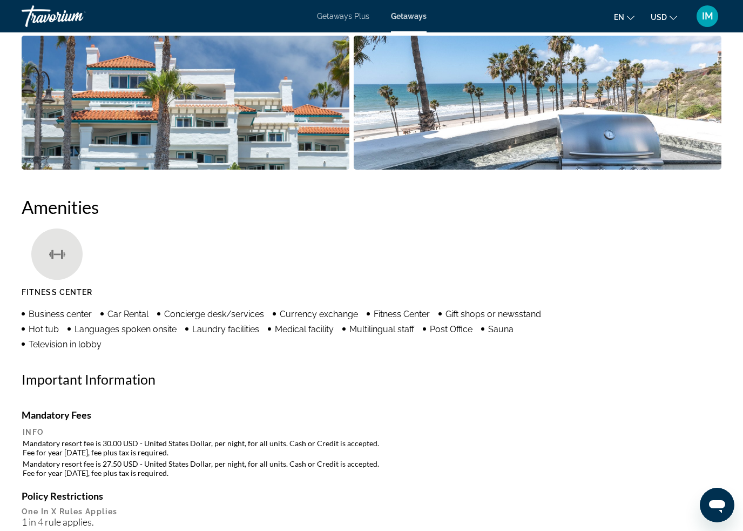
scroll to position [861, 0]
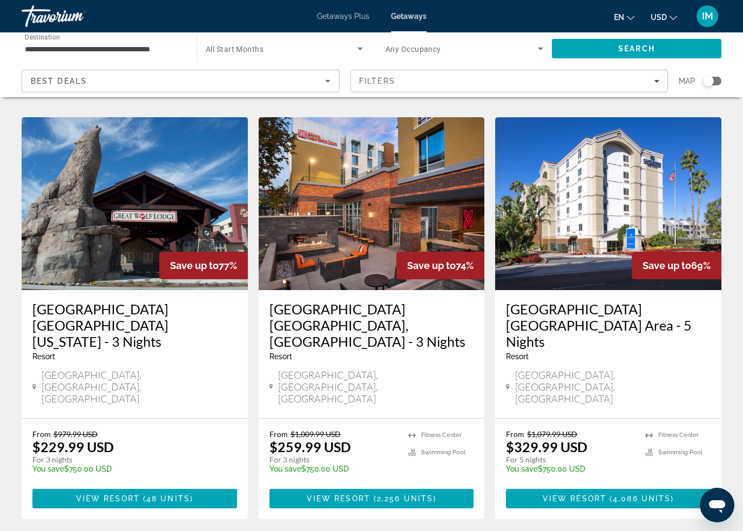
scroll to position [1312, 0]
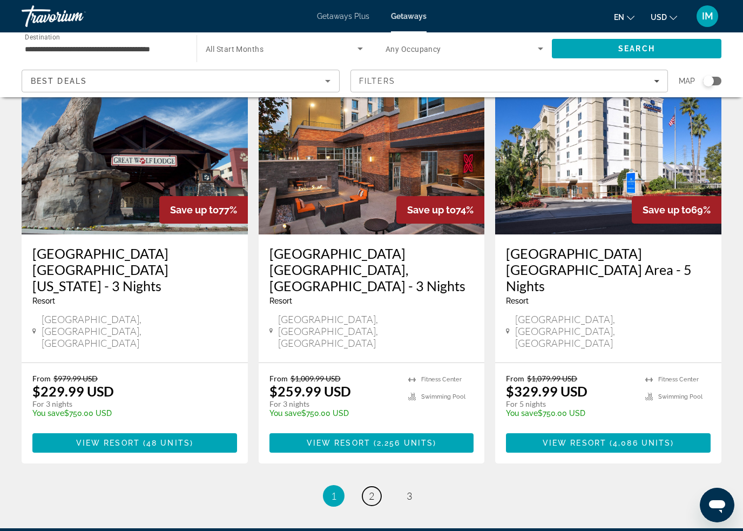
click at [372, 490] on span "2" at bounding box center [371, 496] width 5 height 12
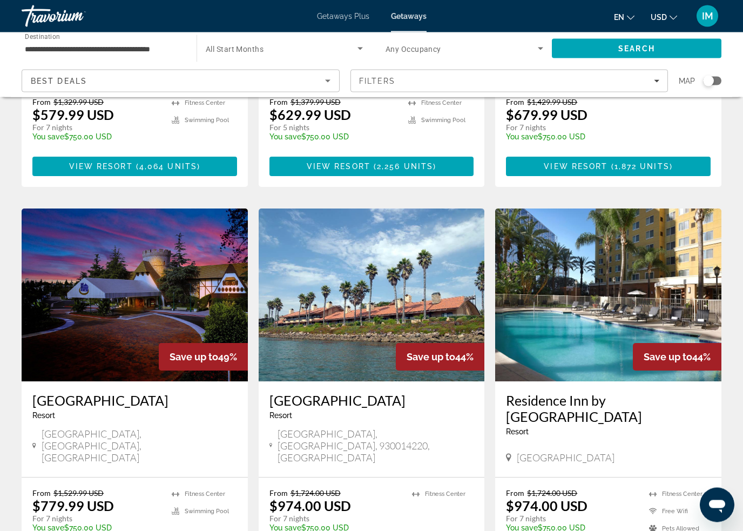
scroll to position [1182, 0]
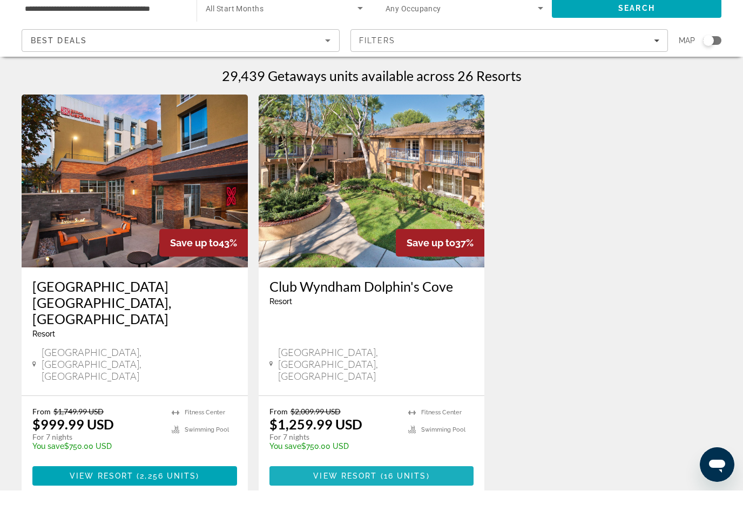
click at [382, 512] on span "( 16 units )" at bounding box center [403, 516] width 52 height 9
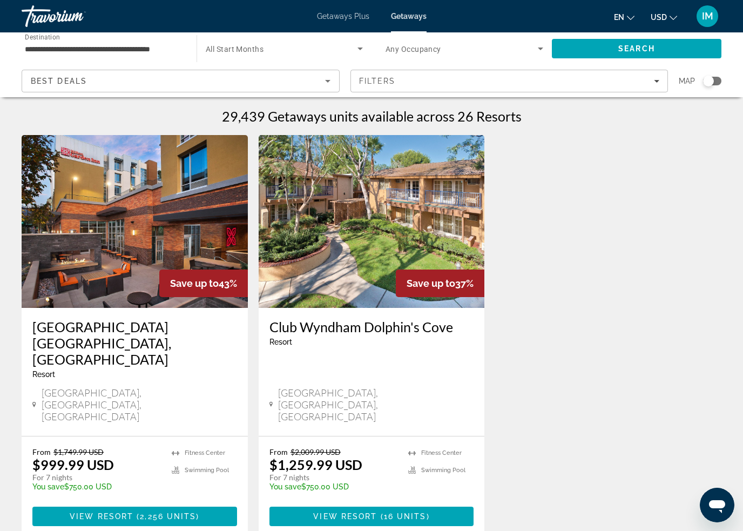
click at [149, 44] on input "**********" at bounding box center [104, 49] width 158 height 13
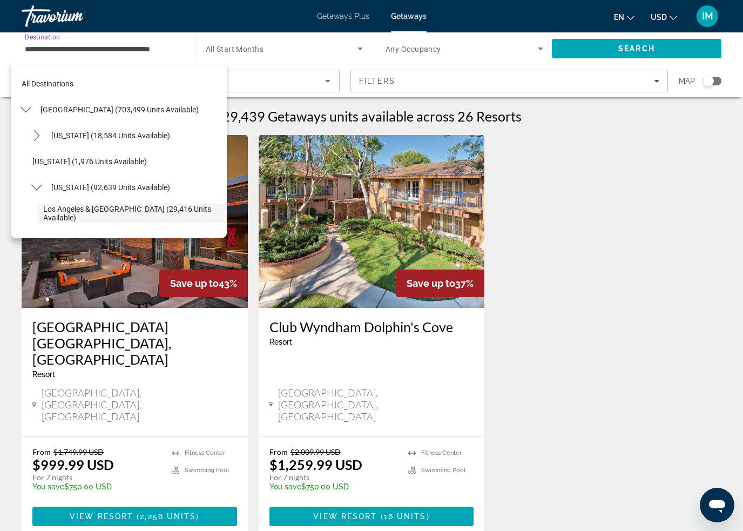
scroll to position [64, 0]
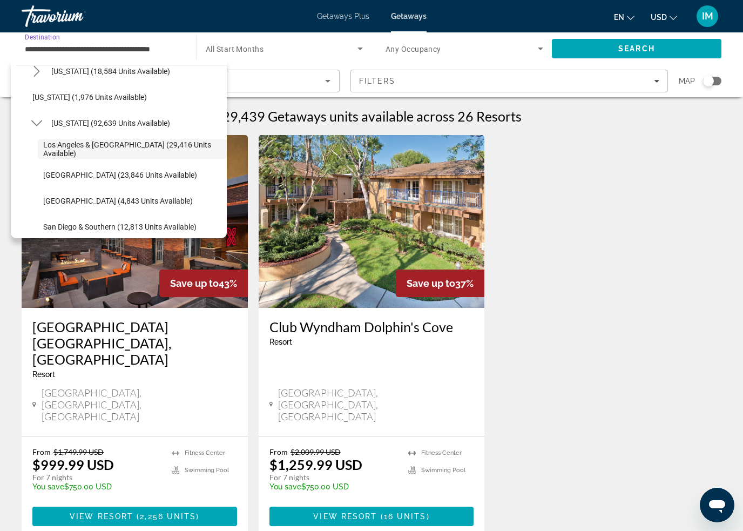
click at [116, 226] on span "San Diego & Southern (12,813 units available)" at bounding box center [119, 227] width 153 height 9
type input "**********"
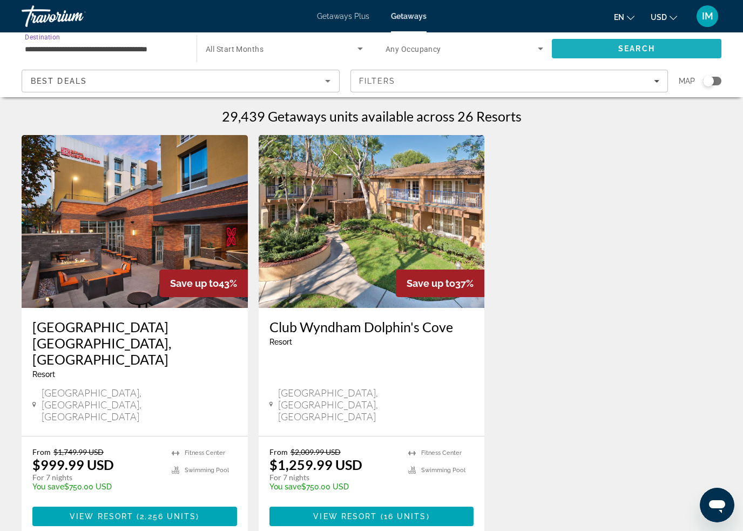
click at [661, 49] on span "Search" at bounding box center [637, 49] width 170 height 26
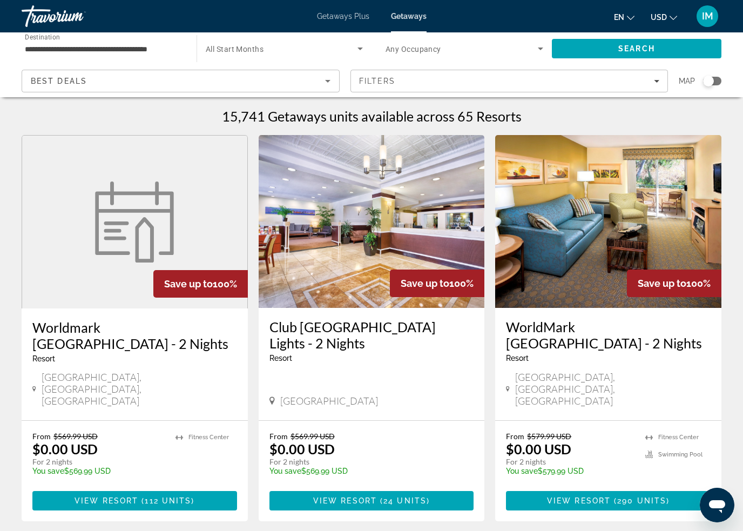
click at [351, 475] on p "temp" at bounding box center [367, 479] width 194 height 8
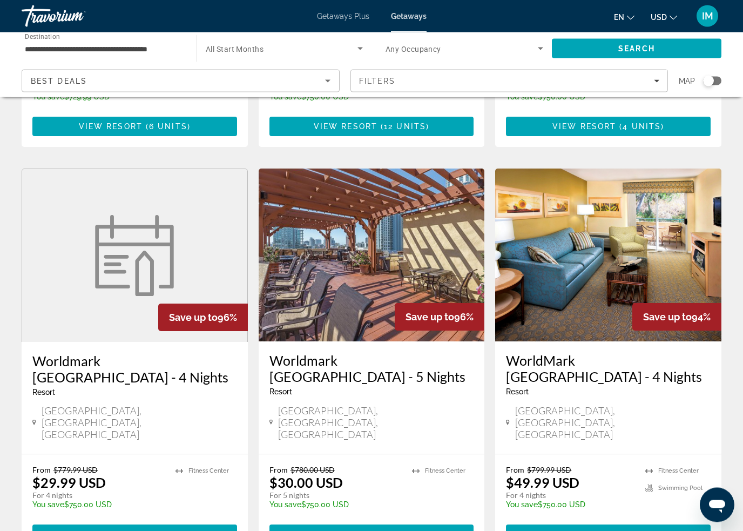
scroll to position [1189, 0]
click at [385, 530] on span "82 units" at bounding box center [405, 534] width 43 height 9
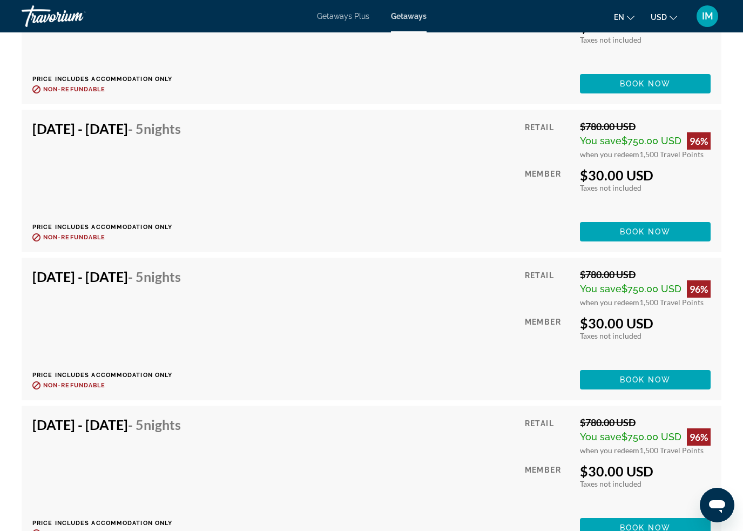
scroll to position [3268, 0]
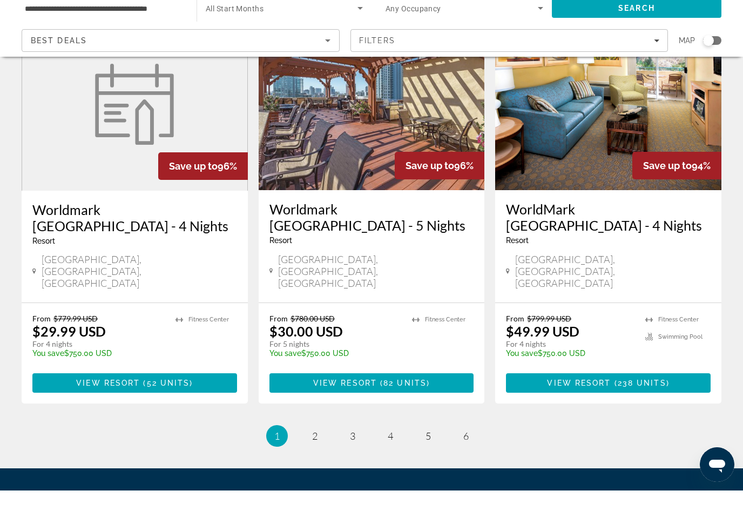
scroll to position [1316, 0]
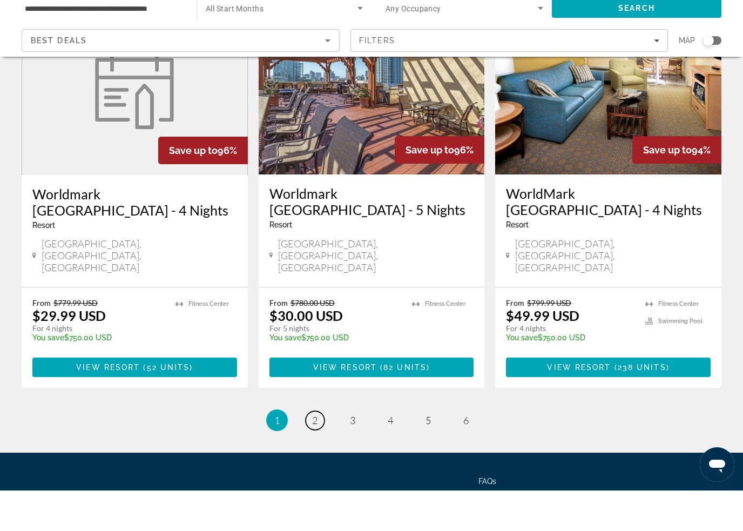
click at [312, 455] on span "2" at bounding box center [314, 461] width 5 height 12
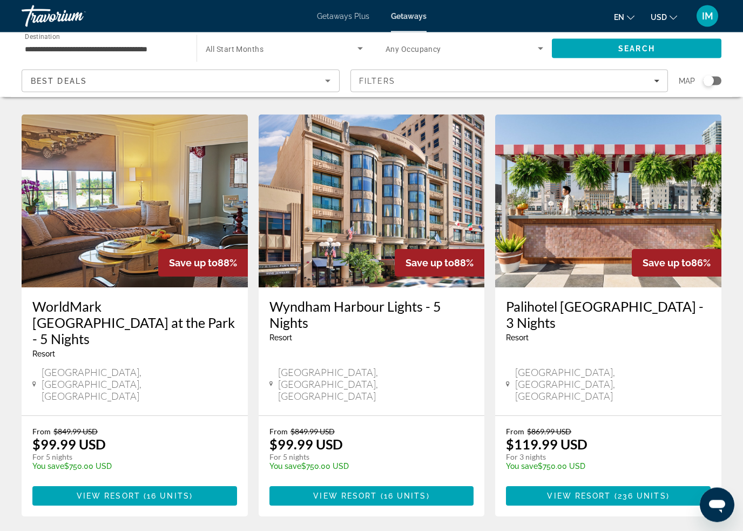
scroll to position [1247, 0]
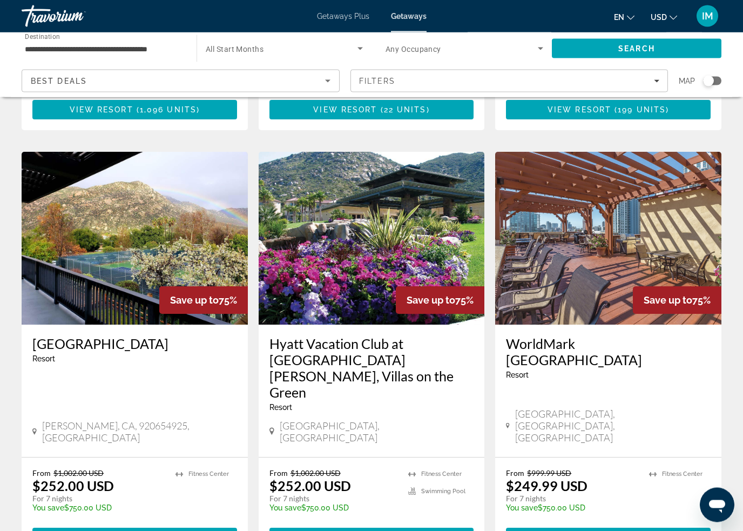
scroll to position [1178, 0]
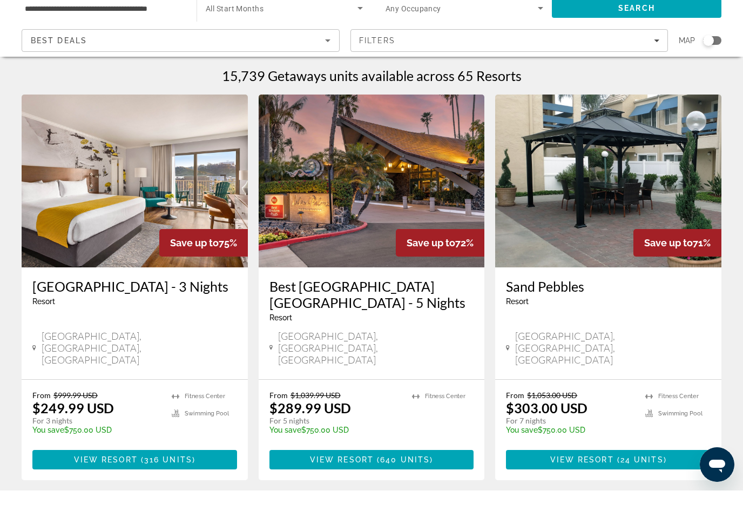
click at [387, 496] on span "640 units" at bounding box center [405, 500] width 50 height 9
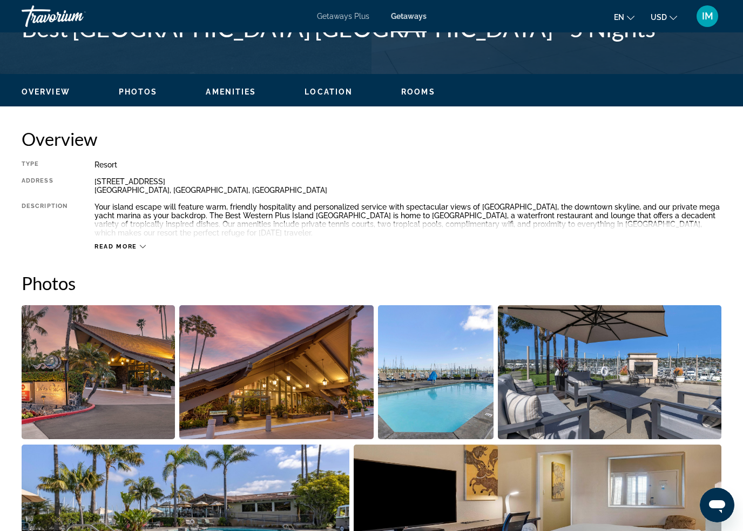
scroll to position [471, 0]
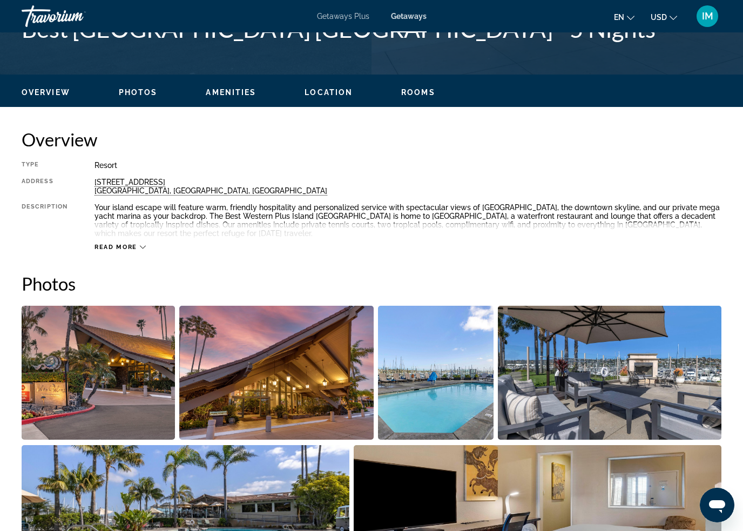
click at [140, 245] on icon "Main content" at bounding box center [143, 247] width 6 height 6
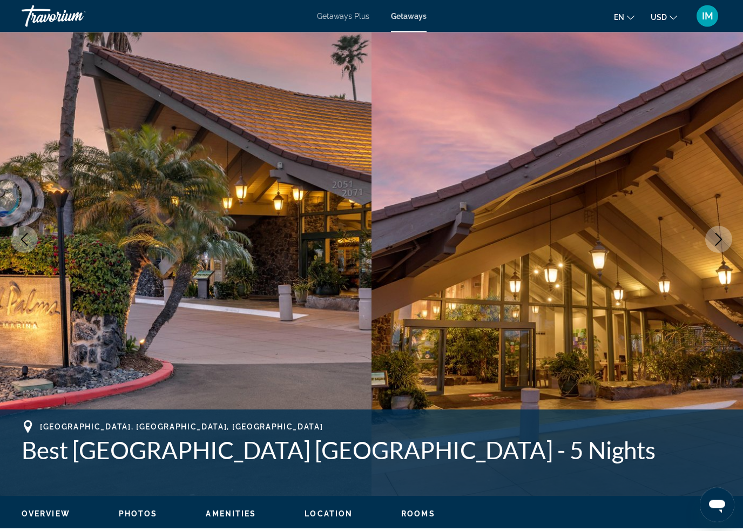
scroll to position [0, 0]
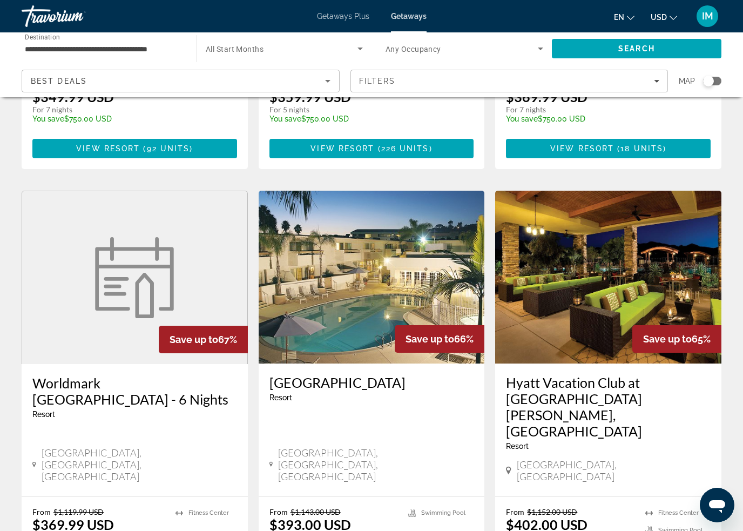
scroll to position [1219, 0]
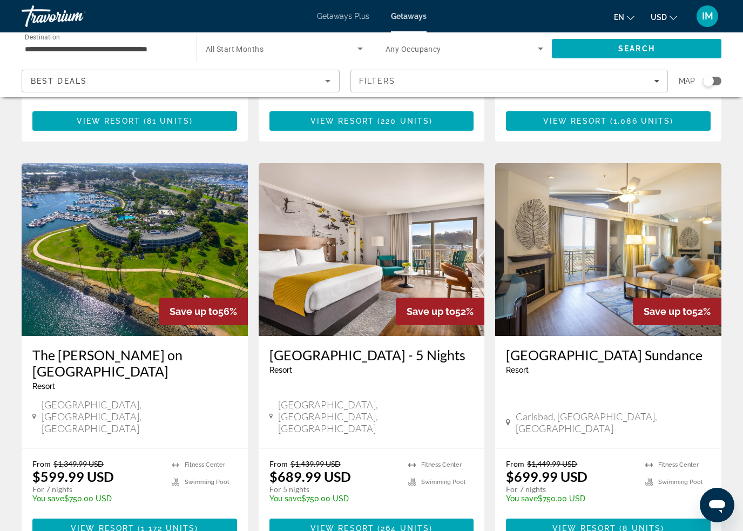
scroll to position [1312, 0]
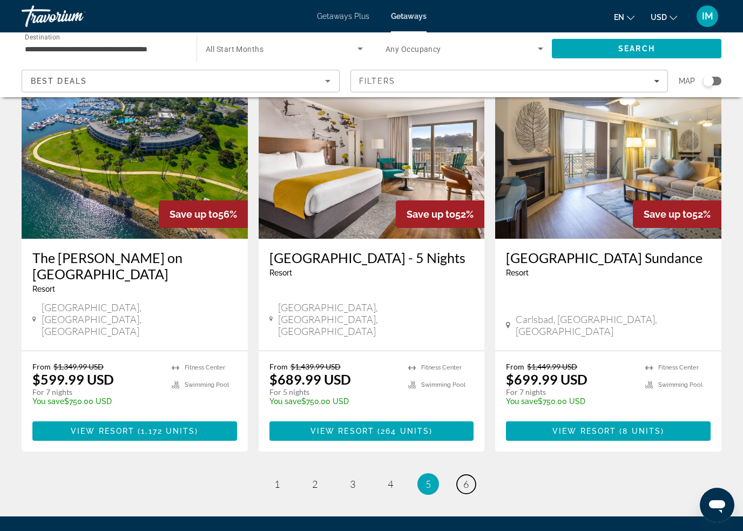
click at [466, 478] on span "6" at bounding box center [466, 484] width 5 height 12
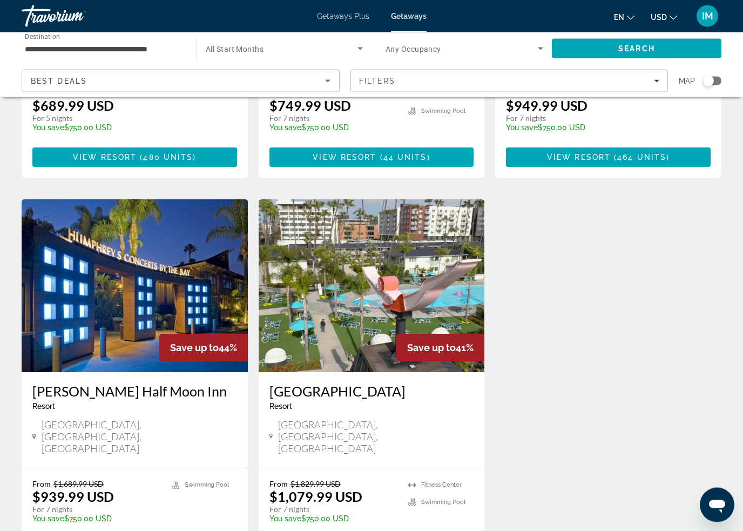
scroll to position [397, 0]
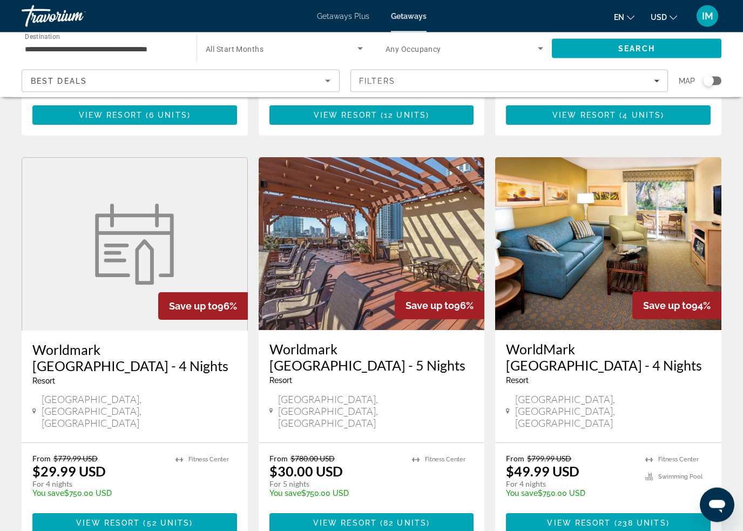
scroll to position [1200, 0]
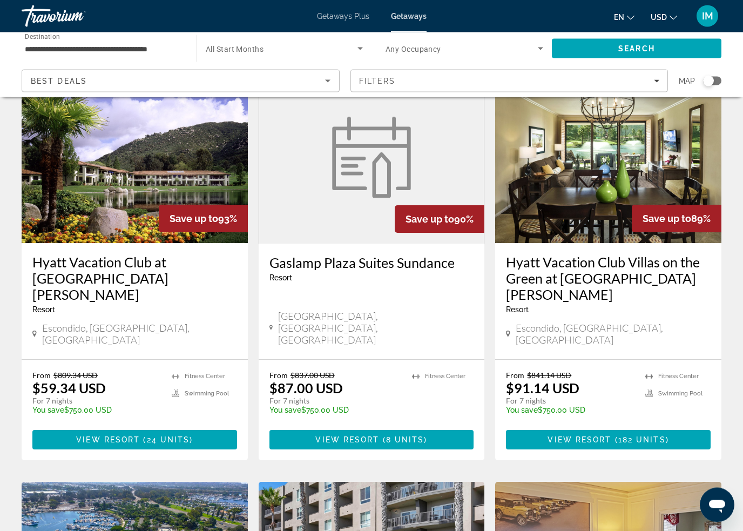
scroll to position [472, 0]
click at [196, 427] on span "Main content" at bounding box center [134, 440] width 205 height 26
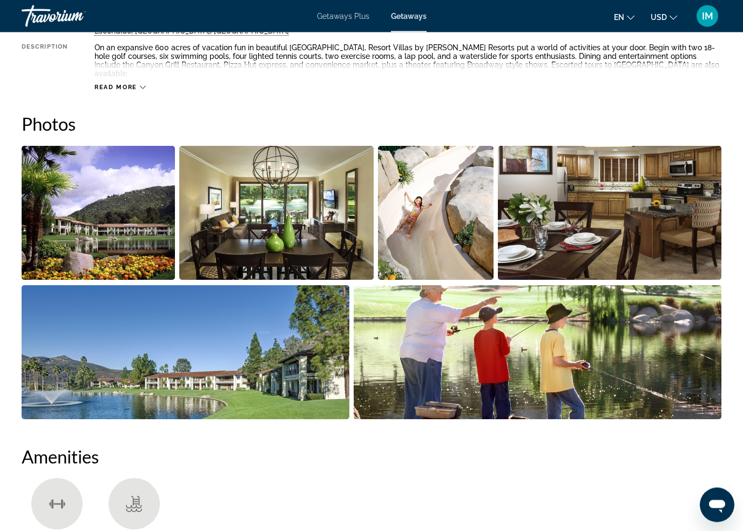
scroll to position [628, 0]
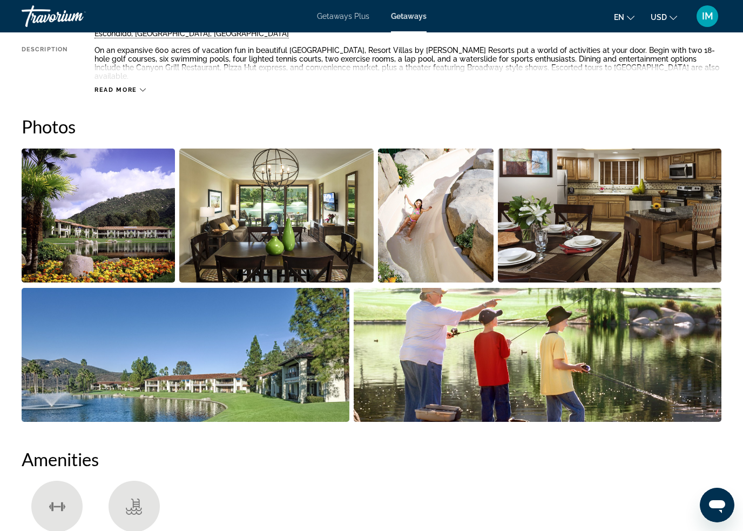
click at [442, 349] on img "Open full-screen image slider" at bounding box center [538, 355] width 368 height 134
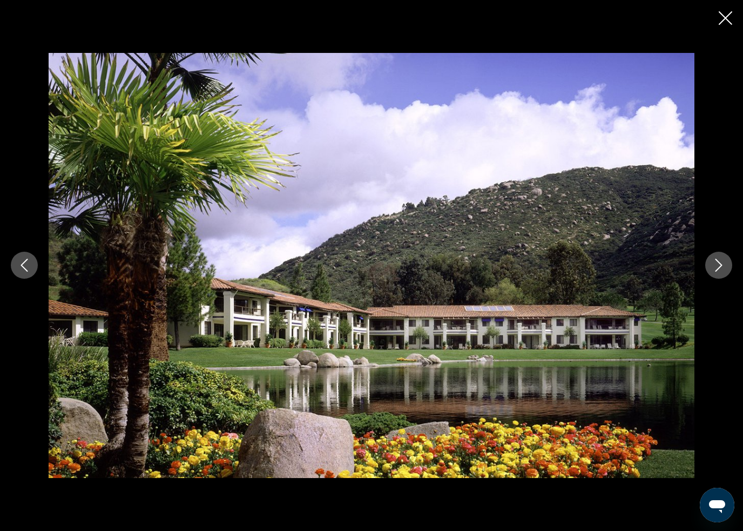
click at [716, 263] on icon "Next image" at bounding box center [719, 265] width 13 height 13
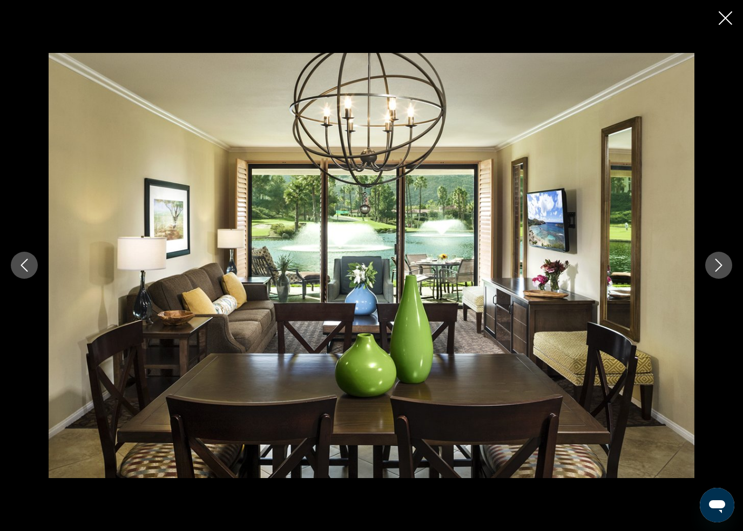
click at [720, 256] on button "Next image" at bounding box center [719, 265] width 27 height 27
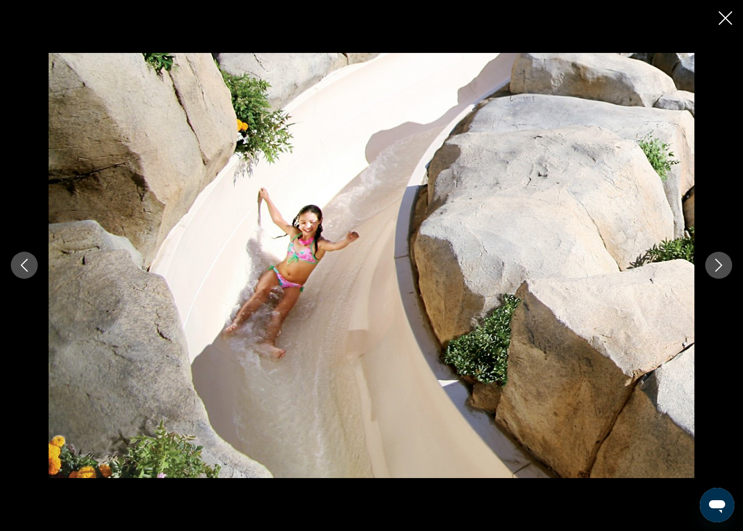
click at [719, 257] on button "Next image" at bounding box center [719, 265] width 27 height 27
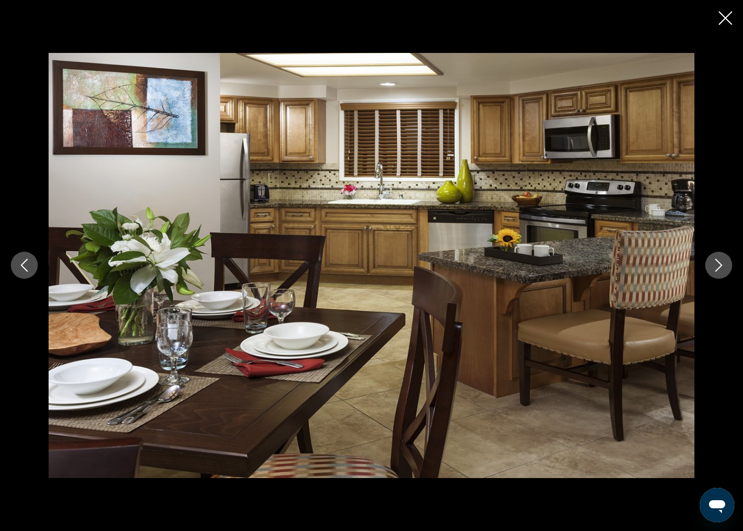
click at [721, 266] on icon "Next image" at bounding box center [719, 265] width 13 height 13
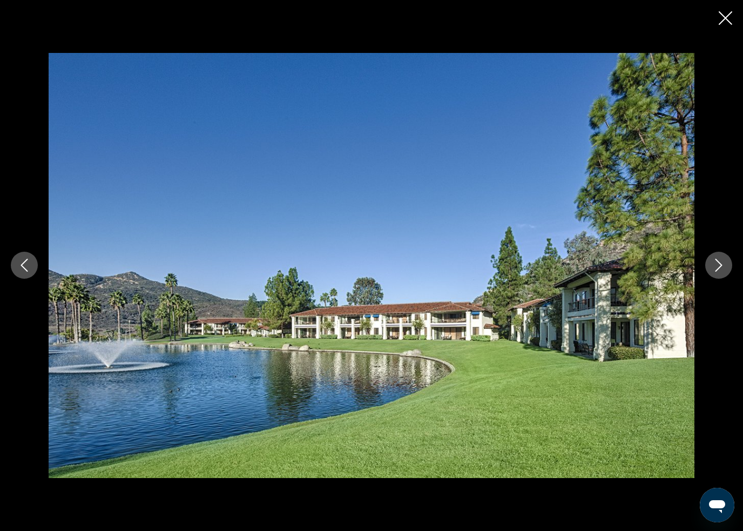
click at [716, 264] on icon "Next image" at bounding box center [719, 265] width 13 height 13
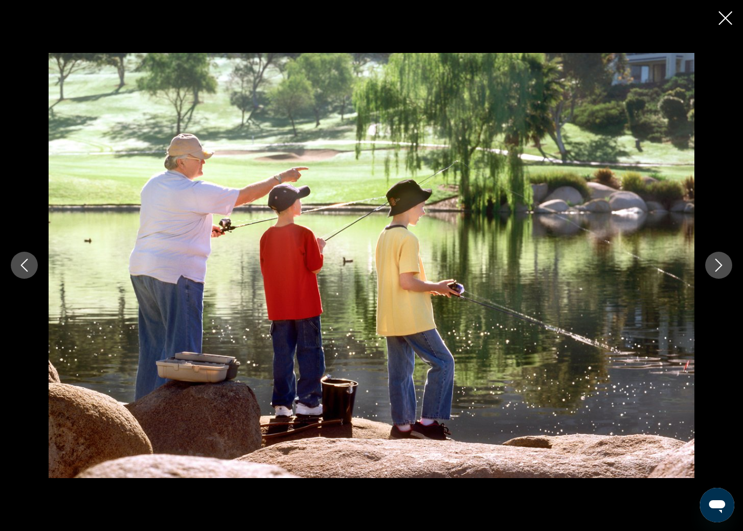
click at [720, 255] on button "Next image" at bounding box center [719, 265] width 27 height 27
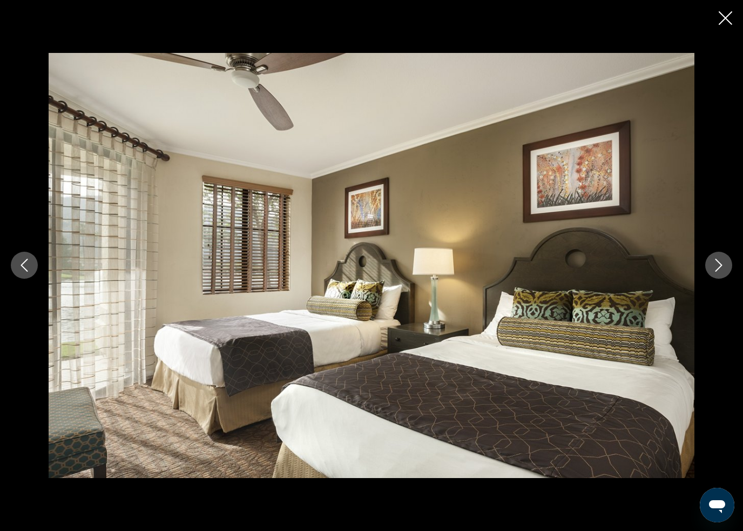
click at [720, 257] on button "Next image" at bounding box center [719, 265] width 27 height 27
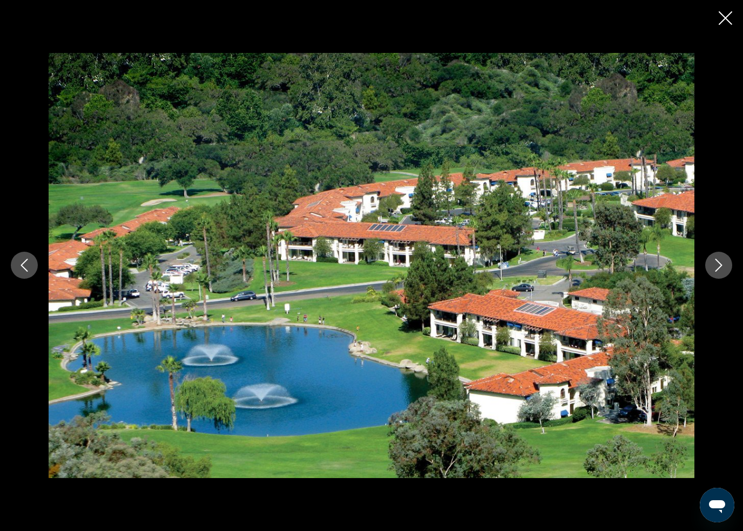
click at [707, 253] on div "prev next" at bounding box center [371, 265] width 743 height 425
click at [721, 260] on icon "Next image" at bounding box center [719, 265] width 13 height 13
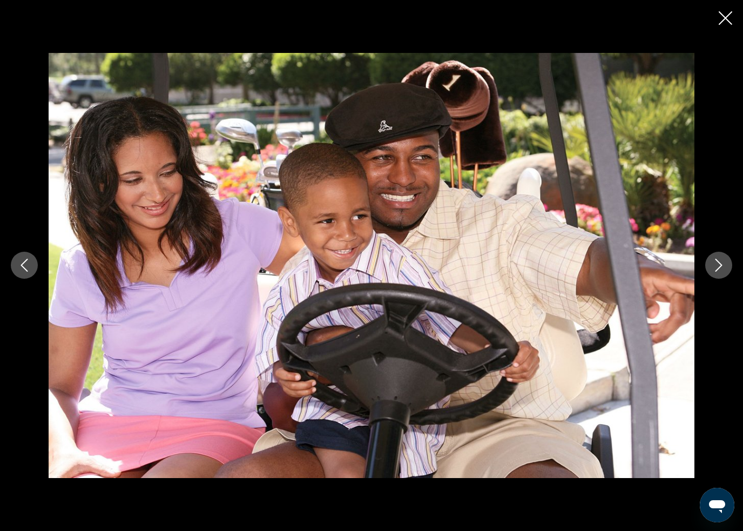
click at [720, 253] on button "Next image" at bounding box center [719, 265] width 27 height 27
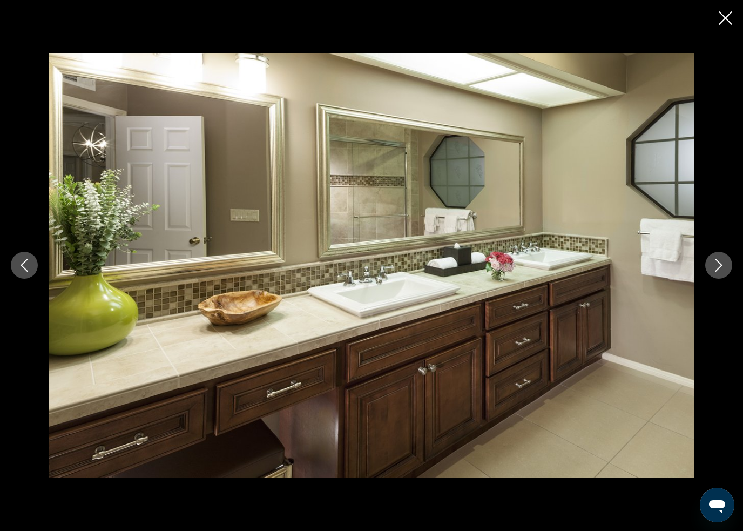
click at [724, 249] on div "prev next" at bounding box center [371, 265] width 743 height 425
click at [720, 266] on icon "Next image" at bounding box center [719, 265] width 13 height 13
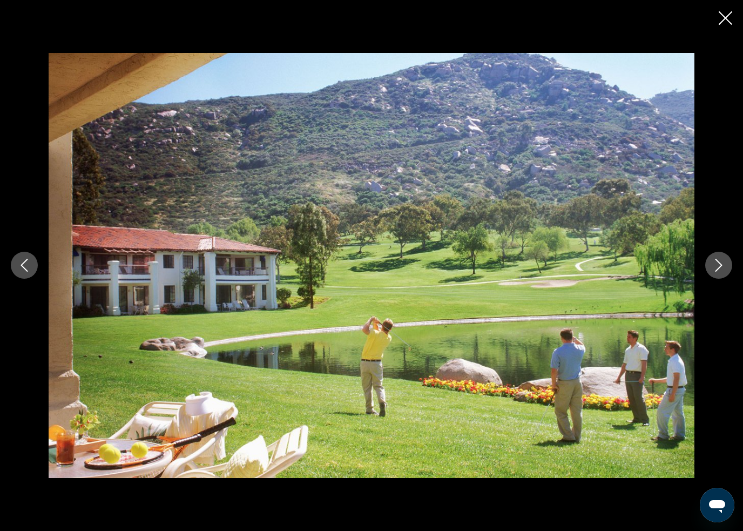
click at [713, 268] on icon "Next image" at bounding box center [719, 265] width 13 height 13
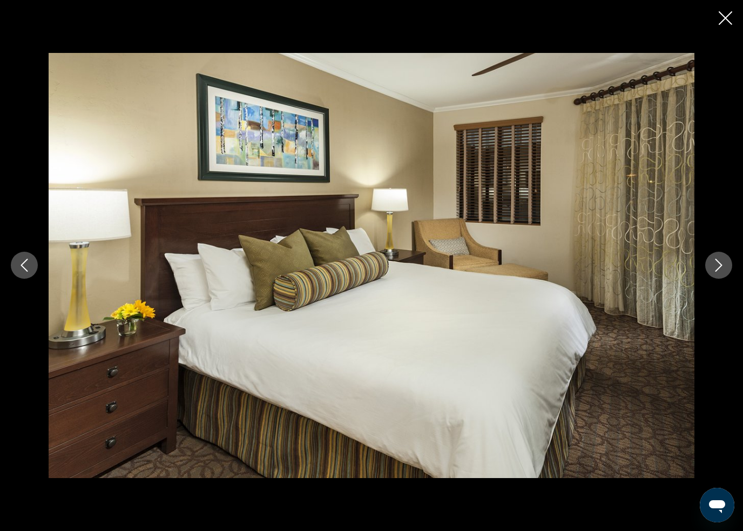
click at [716, 256] on button "Next image" at bounding box center [719, 265] width 27 height 27
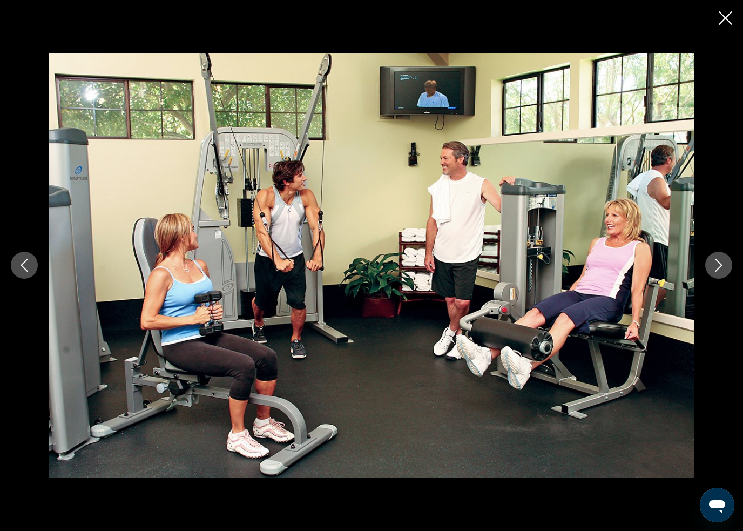
click at [715, 271] on icon "Next image" at bounding box center [719, 265] width 13 height 13
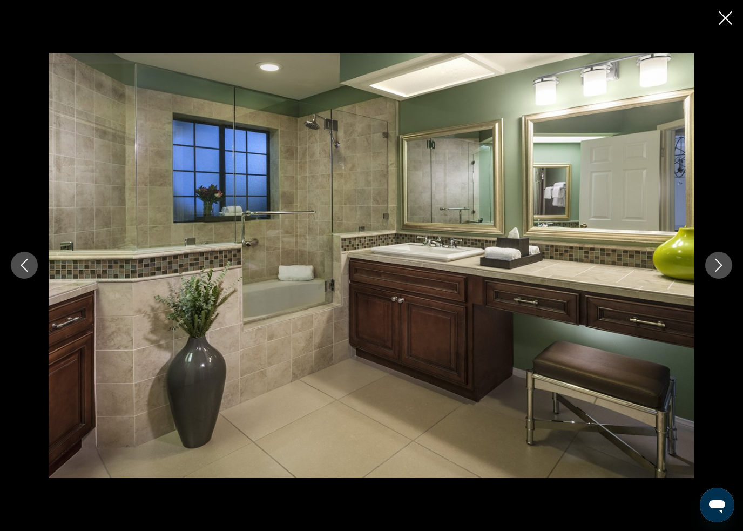
click at [715, 264] on icon "Next image" at bounding box center [719, 265] width 13 height 13
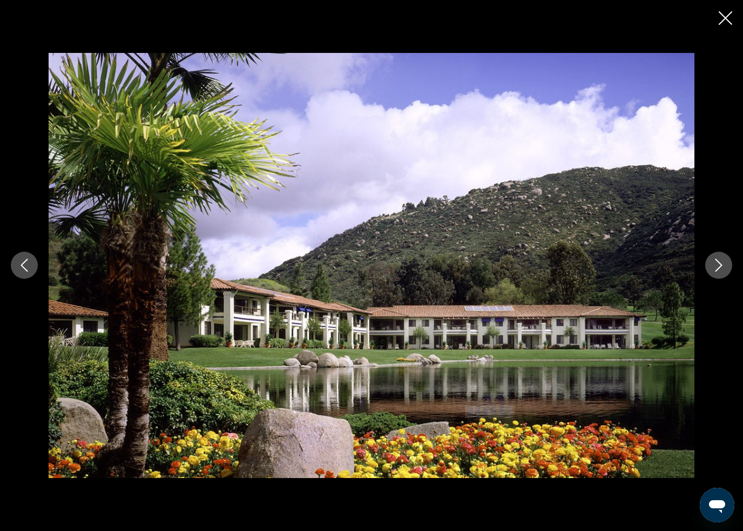
click at [707, 265] on button "Next image" at bounding box center [719, 265] width 27 height 27
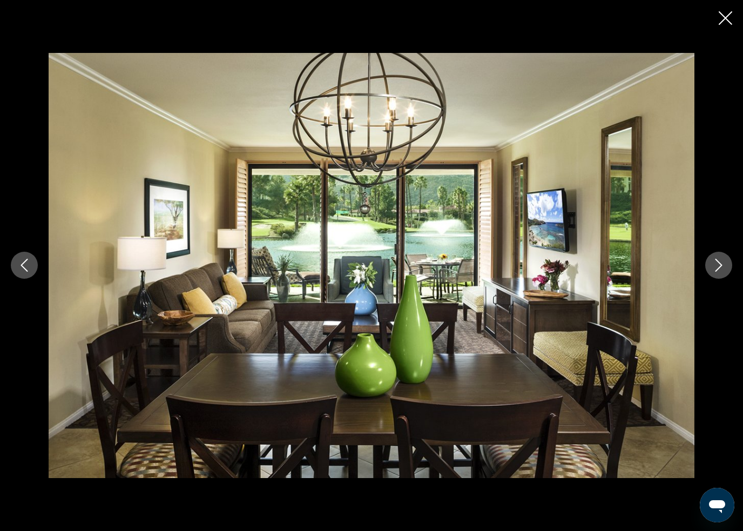
click at [712, 266] on button "Next image" at bounding box center [719, 265] width 27 height 27
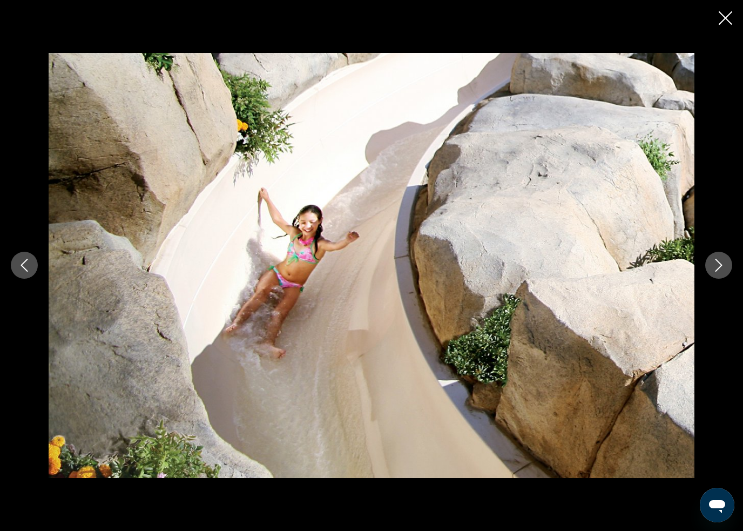
click at [721, 31] on div "prev next" at bounding box center [371, 265] width 743 height 531
click at [724, 17] on icon "Close slideshow" at bounding box center [726, 18] width 14 height 14
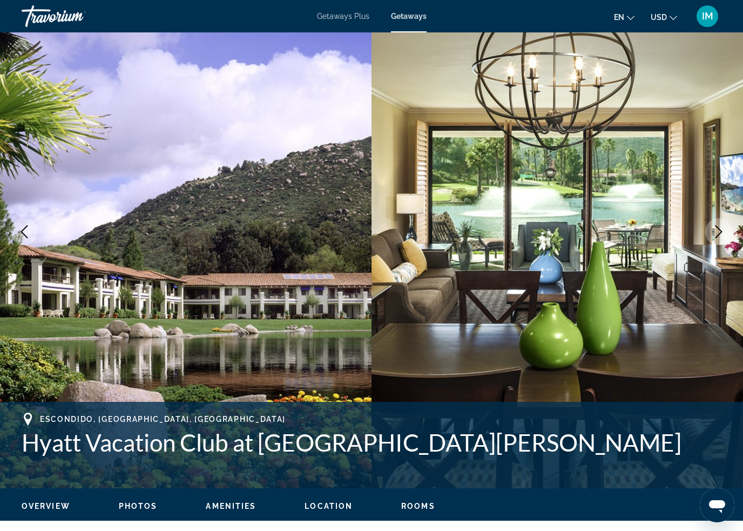
scroll to position [0, 0]
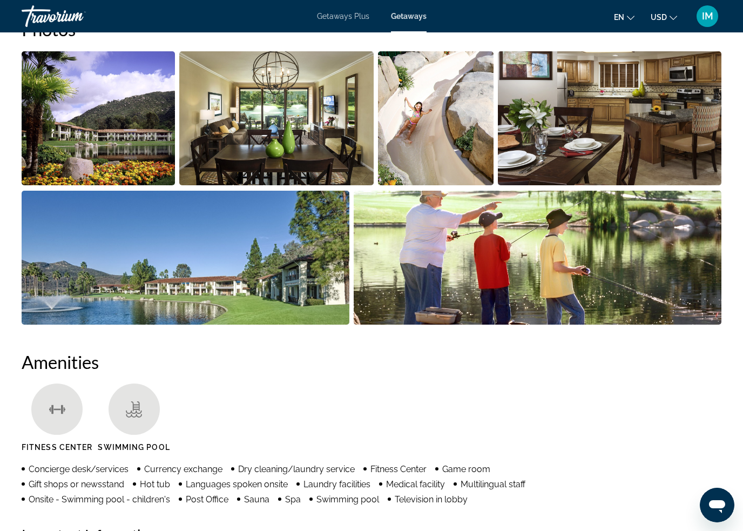
scroll to position [724, 0]
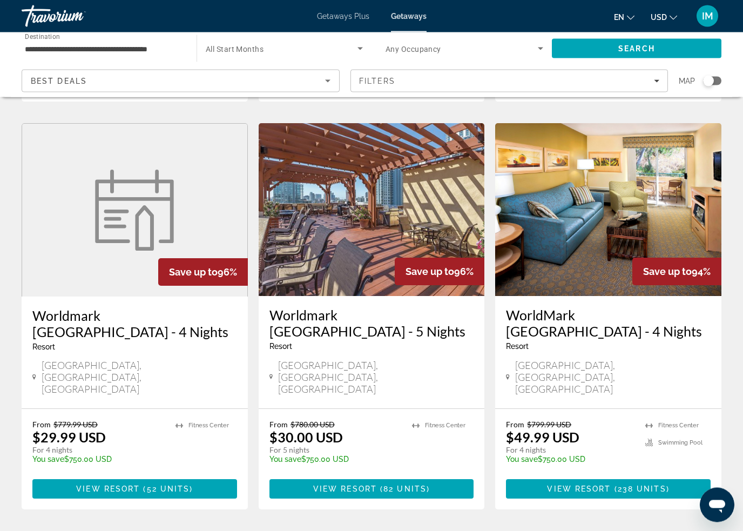
scroll to position [1234, 0]
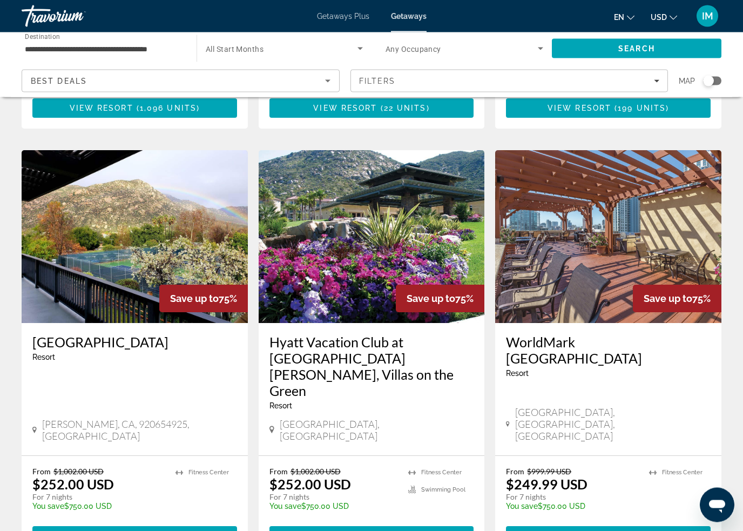
scroll to position [1179, 0]
click at [410, 531] on span "425 units" at bounding box center [405, 536] width 49 height 9
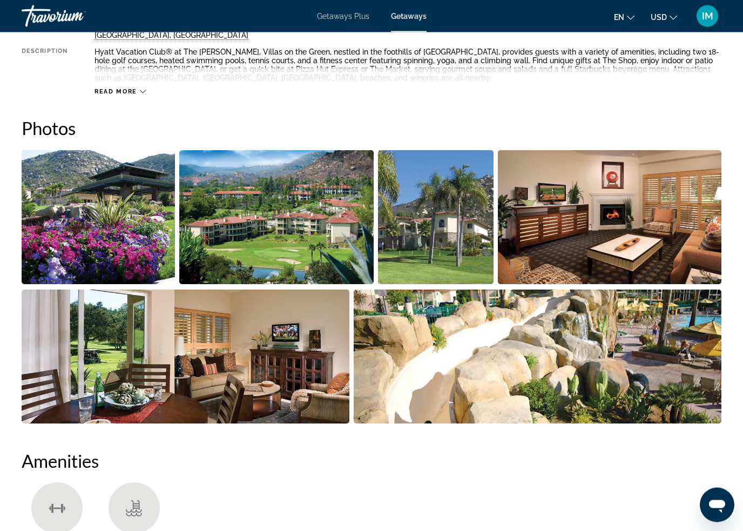
scroll to position [627, 0]
click at [668, 369] on img "Open full-screen image slider" at bounding box center [538, 357] width 368 height 134
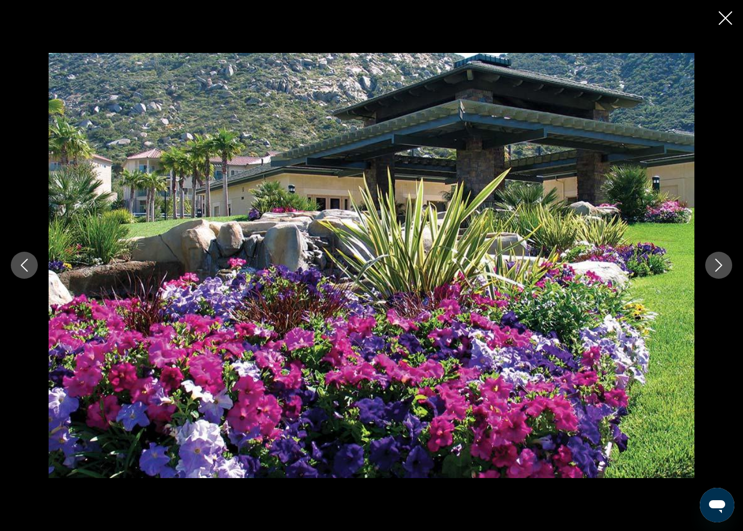
scroll to position [969, 0]
click at [712, 272] on button "Next image" at bounding box center [719, 265] width 27 height 27
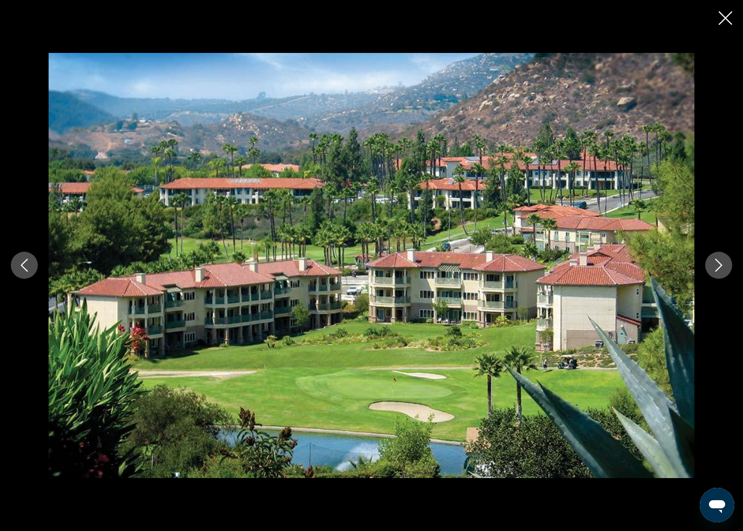
click at [712, 271] on button "Next image" at bounding box center [719, 265] width 27 height 27
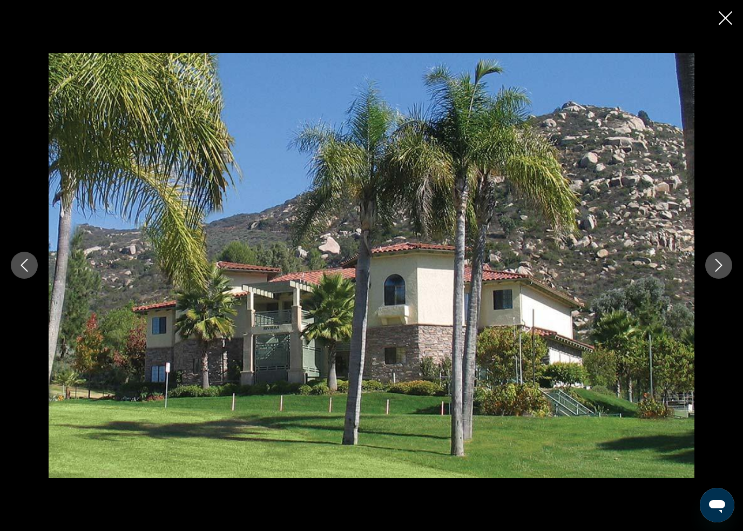
click at [717, 267] on icon "Next image" at bounding box center [719, 265] width 13 height 13
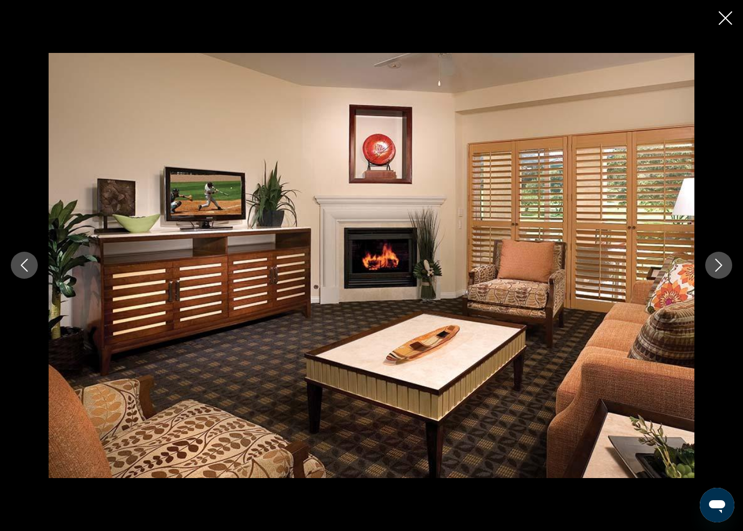
click at [728, 15] on icon "Close slideshow" at bounding box center [726, 18] width 14 height 14
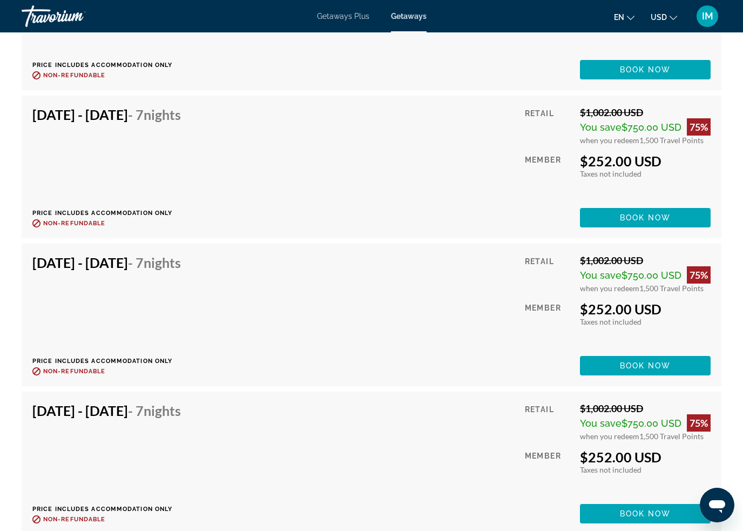
scroll to position [3305, 0]
